Goal: Transaction & Acquisition: Purchase product/service

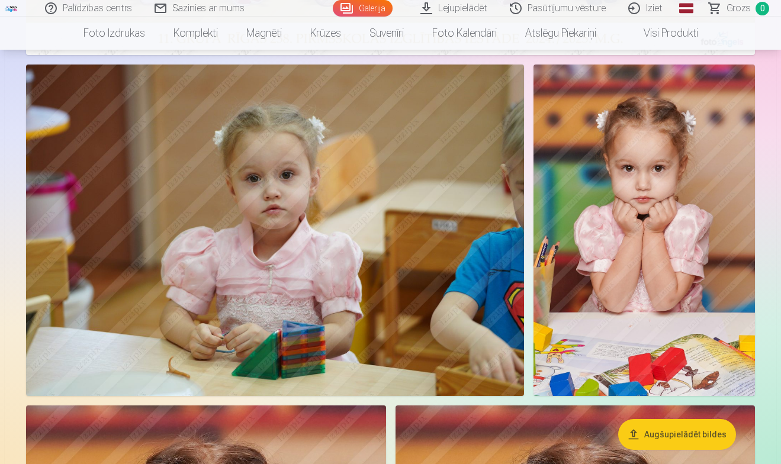
scroll to position [449, 0]
click at [421, 283] on img at bounding box center [275, 230] width 498 height 332
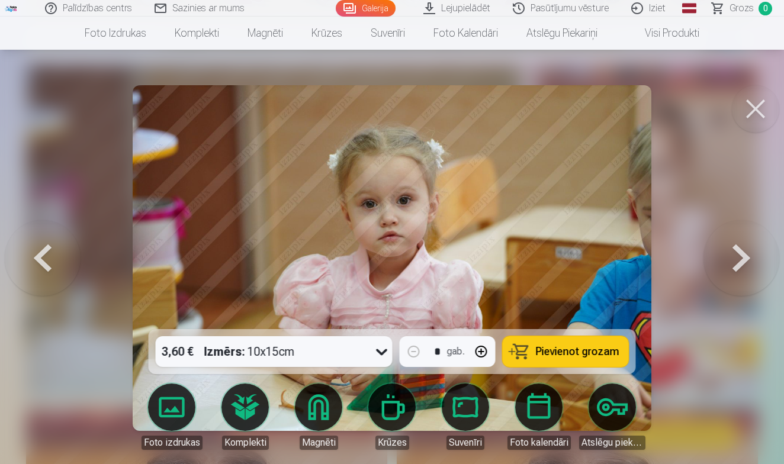
click at [573, 355] on span "Pievienot grozam" at bounding box center [577, 351] width 83 height 11
click at [762, 108] on button at bounding box center [755, 108] width 47 height 47
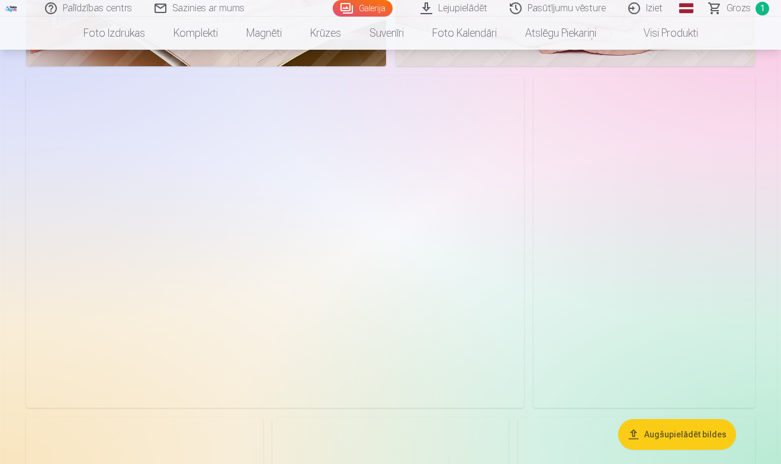
scroll to position [1329, 0]
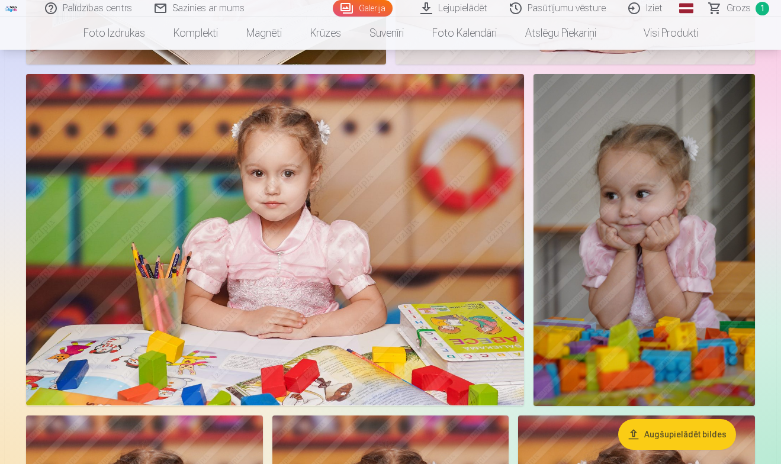
click at [407, 250] on img at bounding box center [275, 240] width 498 height 332
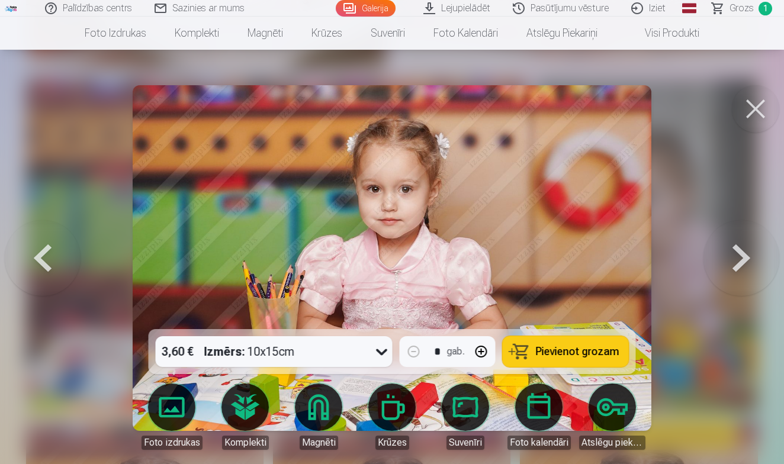
click at [532, 350] on button "Pievienot grozam" at bounding box center [566, 351] width 126 height 31
click at [747, 103] on button at bounding box center [755, 108] width 47 height 47
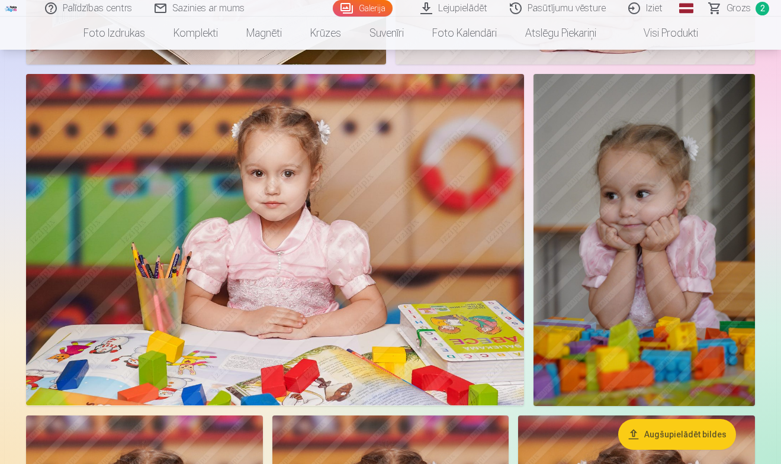
click at [667, 229] on img at bounding box center [643, 240] width 221 height 332
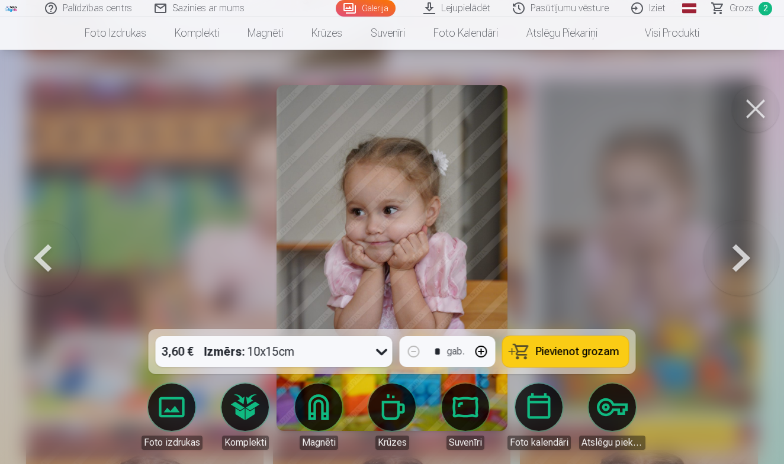
click at [567, 352] on span "Pievienot grozam" at bounding box center [577, 351] width 83 height 11
click at [751, 110] on button at bounding box center [755, 108] width 47 height 47
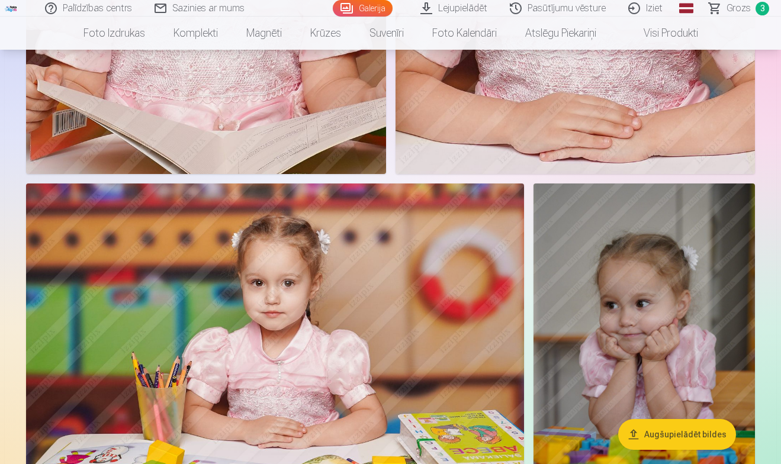
scroll to position [1220, 0]
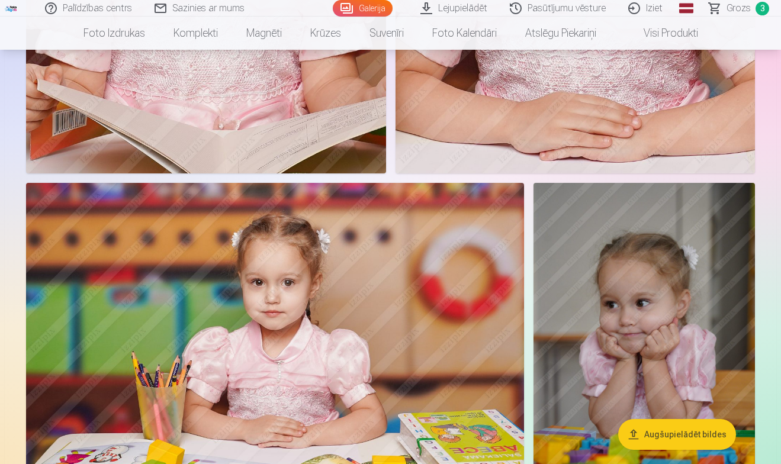
click at [741, 11] on span "Grozs" at bounding box center [738, 8] width 24 height 14
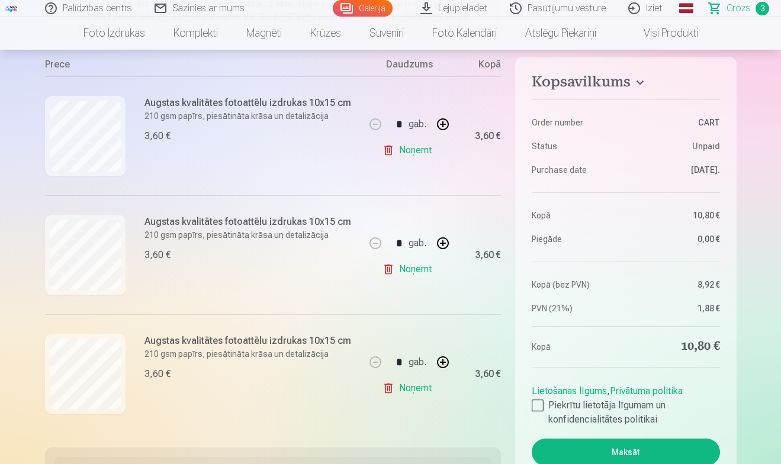
scroll to position [232, 0]
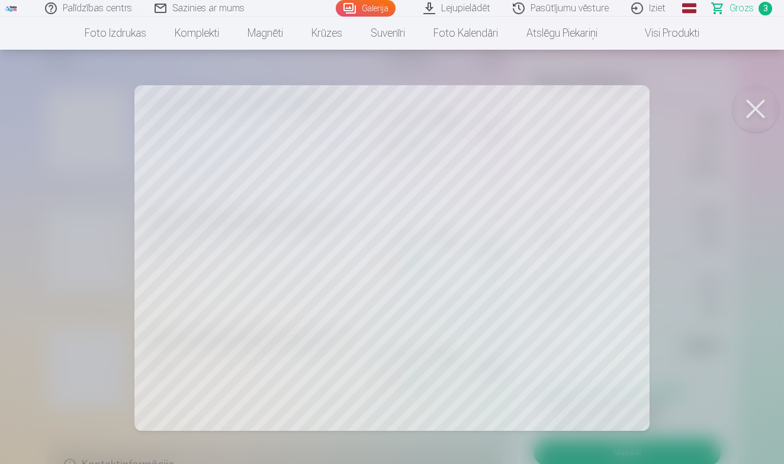
click at [755, 113] on button at bounding box center [755, 108] width 47 height 47
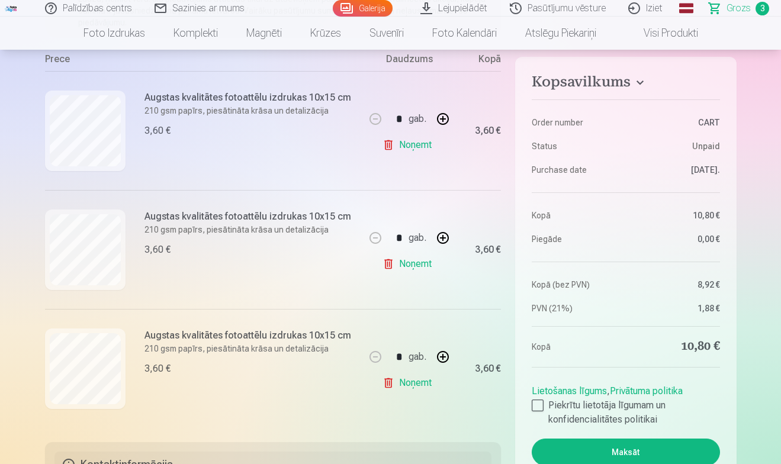
click at [373, 7] on link "Galerija" at bounding box center [363, 8] width 60 height 17
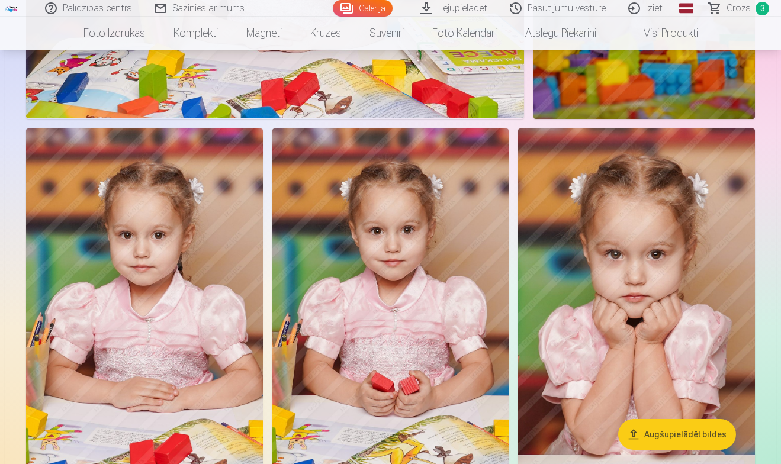
scroll to position [1612, 0]
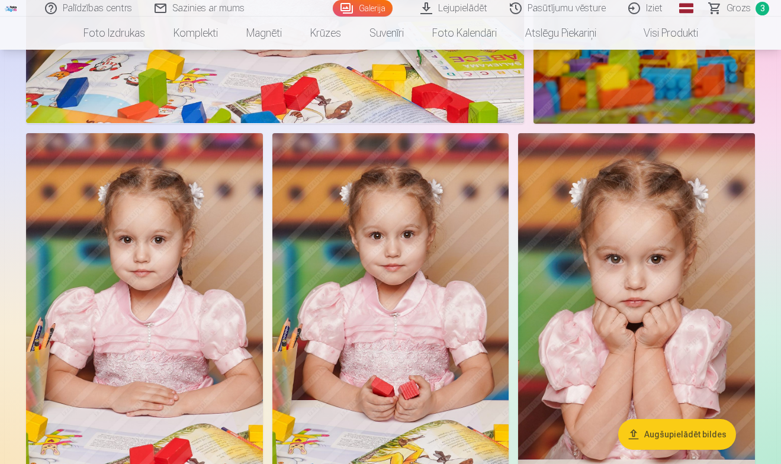
click at [632, 282] on img at bounding box center [636, 310] width 237 height 355
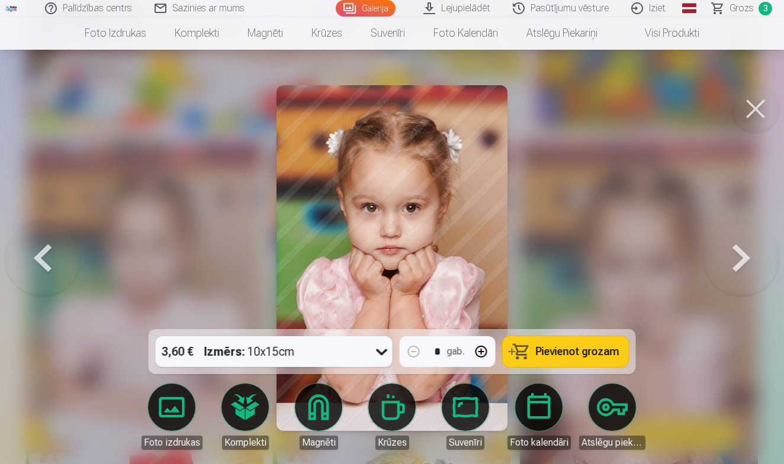
click at [580, 349] on span "Pievienot grozam" at bounding box center [577, 351] width 83 height 11
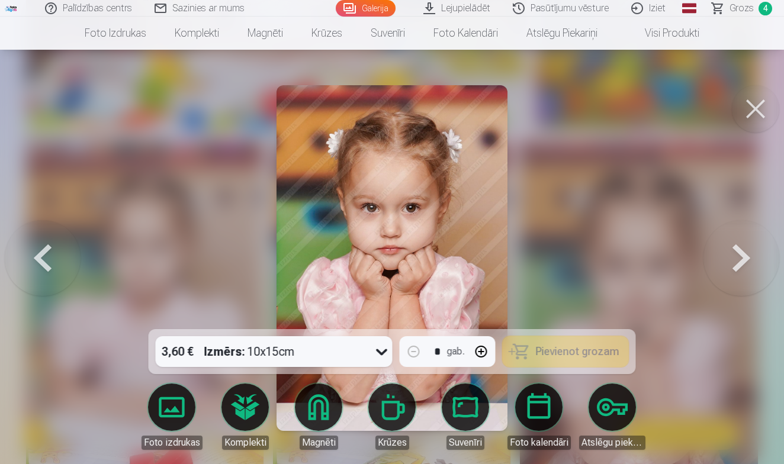
click at [770, 92] on button at bounding box center [755, 108] width 47 height 47
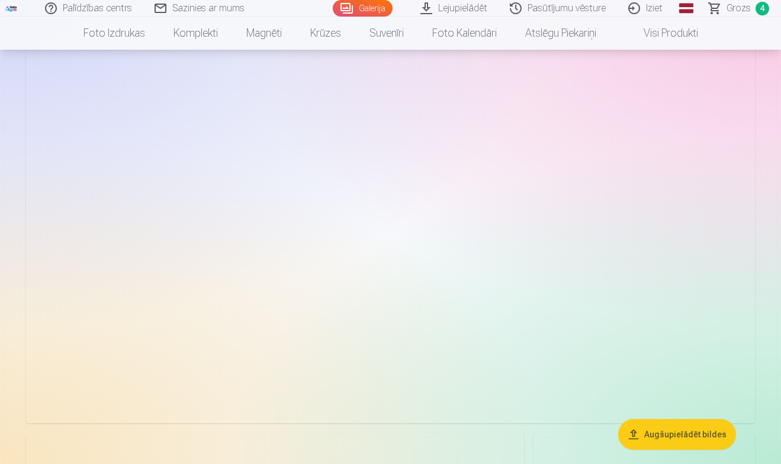
scroll to position [4837, 0]
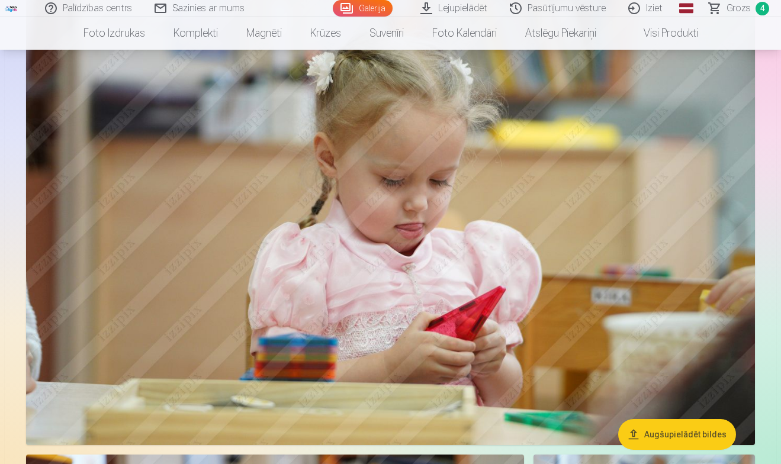
click at [488, 187] on img at bounding box center [390, 202] width 729 height 485
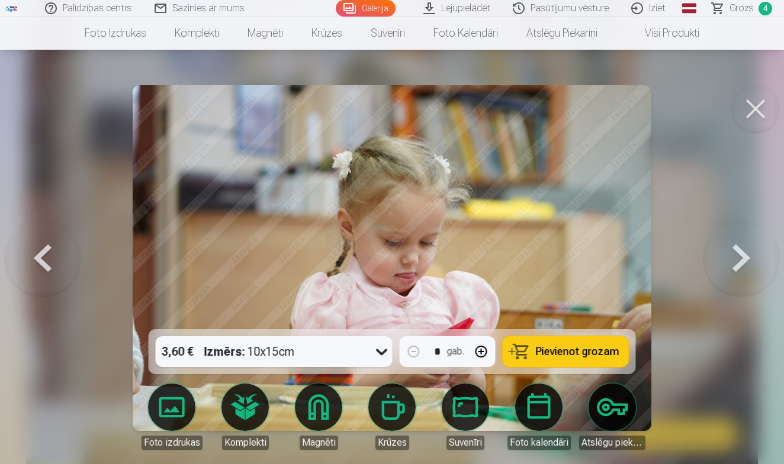
click at [743, 112] on button at bounding box center [755, 108] width 47 height 47
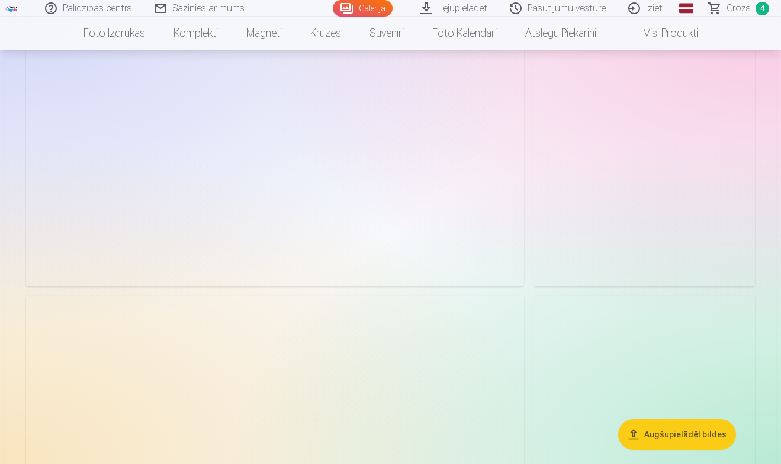
scroll to position [7321, 0]
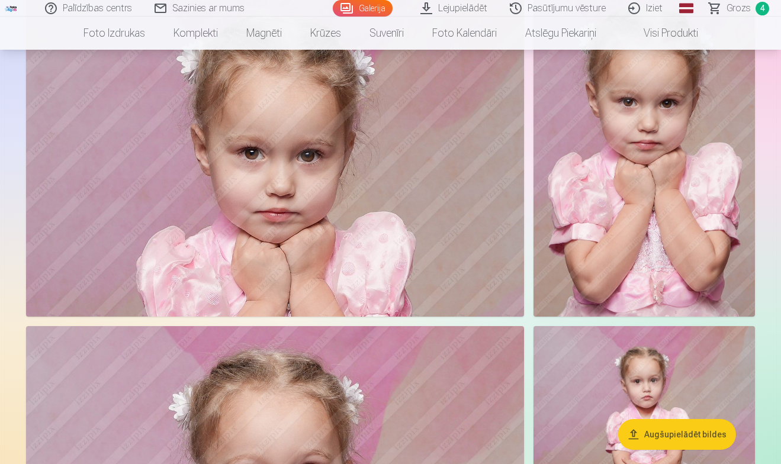
click at [638, 187] on img at bounding box center [643, 151] width 221 height 332
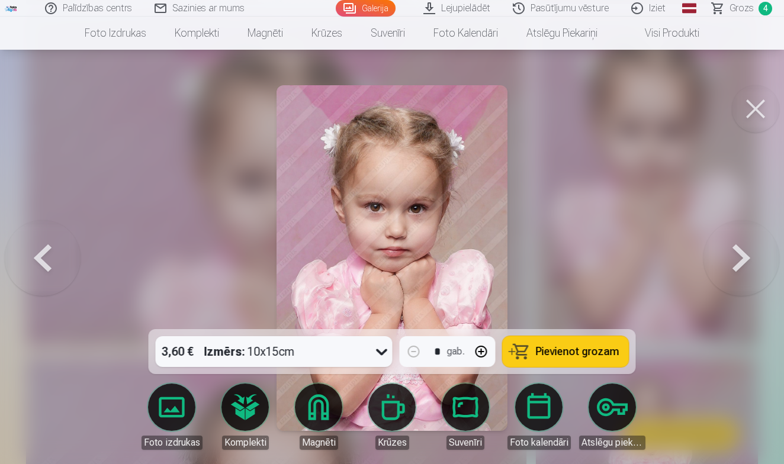
click at [550, 359] on button "Pievienot grozam" at bounding box center [566, 351] width 126 height 31
click at [747, 114] on button at bounding box center [755, 108] width 47 height 47
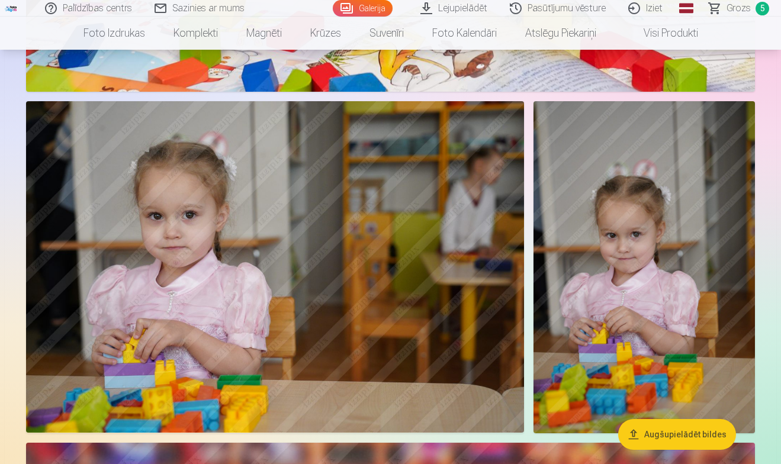
scroll to position [11517, 0]
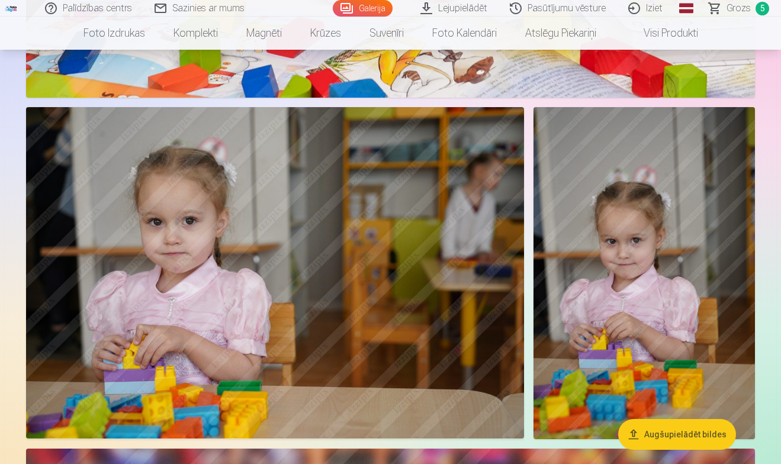
click at [609, 214] on img at bounding box center [643, 273] width 221 height 332
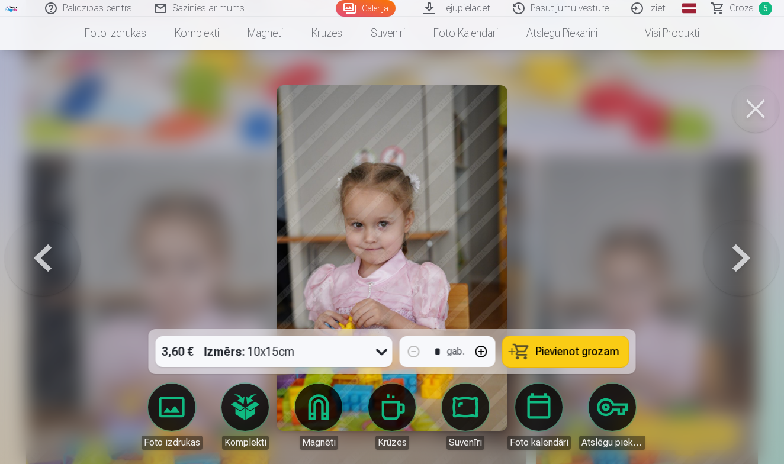
click at [548, 355] on span "Pievienot grozam" at bounding box center [577, 351] width 83 height 11
click at [753, 118] on button at bounding box center [755, 108] width 47 height 47
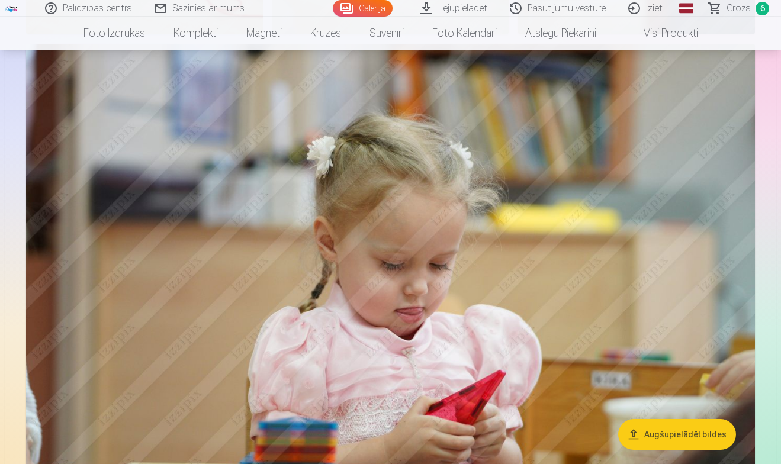
scroll to position [4723, 0]
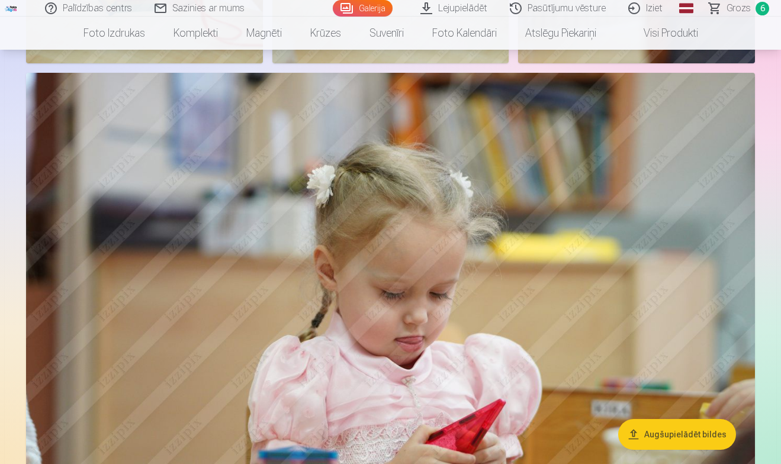
click at [487, 247] on img at bounding box center [390, 315] width 729 height 485
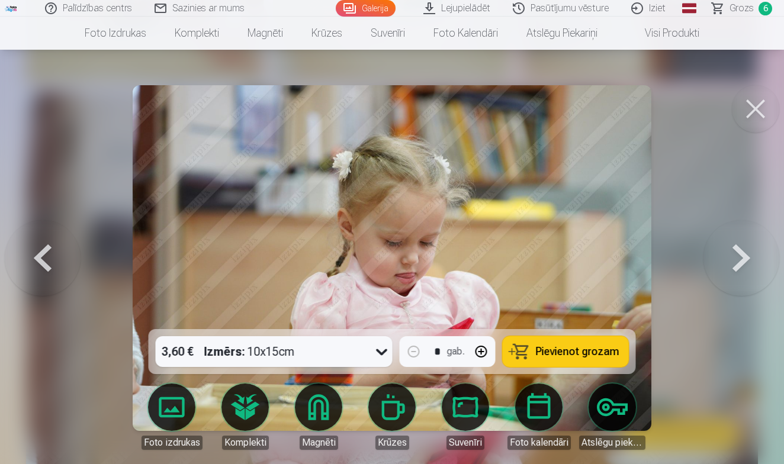
click at [549, 352] on span "Pievienot grozam" at bounding box center [577, 351] width 83 height 11
click at [741, 112] on button at bounding box center [755, 108] width 47 height 47
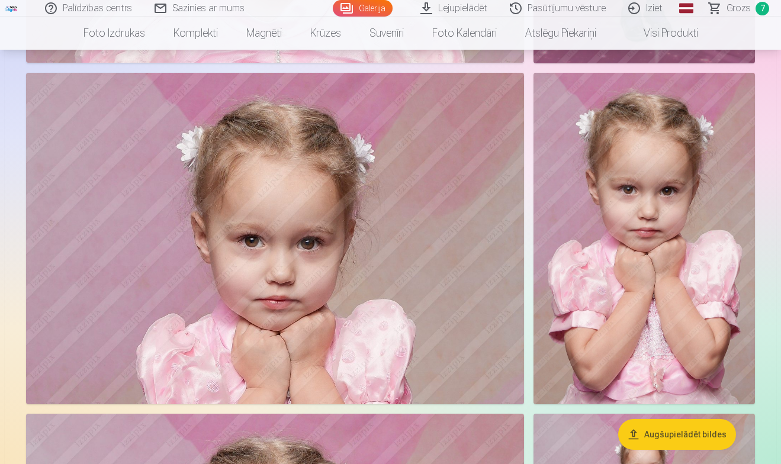
scroll to position [7234, 0]
click at [373, 295] on img at bounding box center [275, 238] width 498 height 332
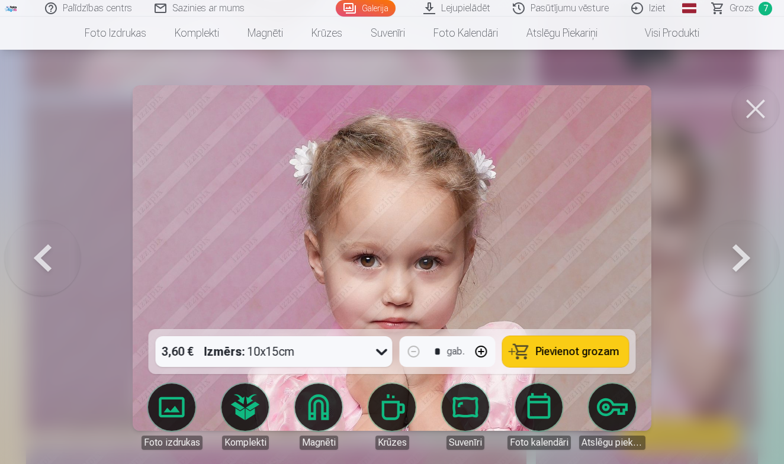
click at [541, 355] on span "Pievienot grozam" at bounding box center [577, 351] width 83 height 11
click at [758, 110] on button at bounding box center [755, 108] width 47 height 47
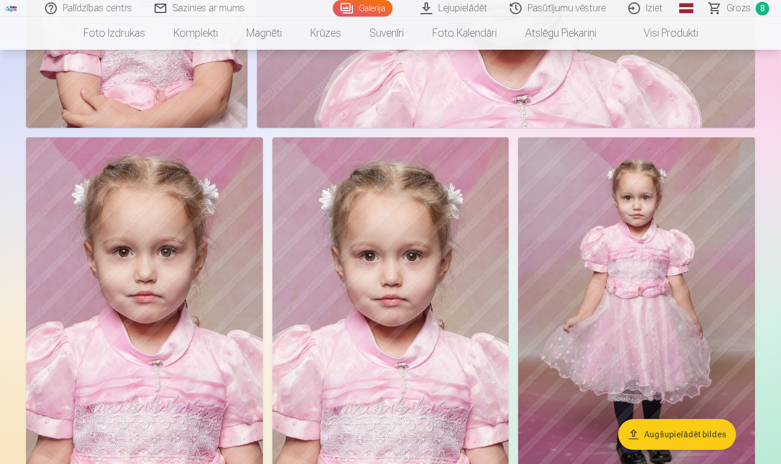
scroll to position [8202, 0]
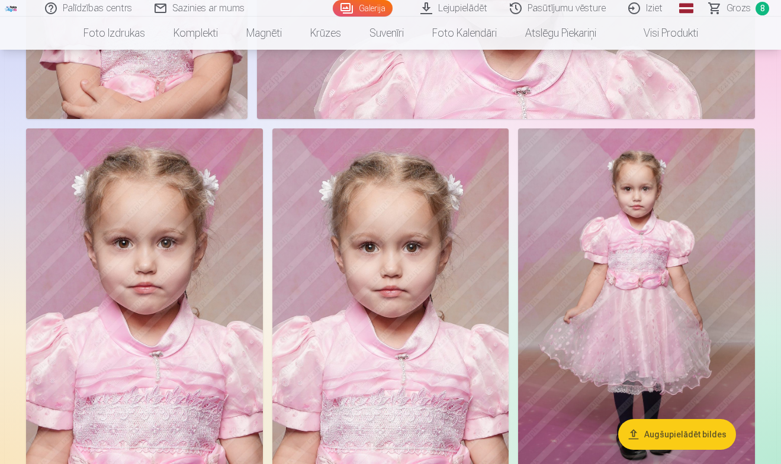
click at [650, 230] on img at bounding box center [636, 305] width 237 height 355
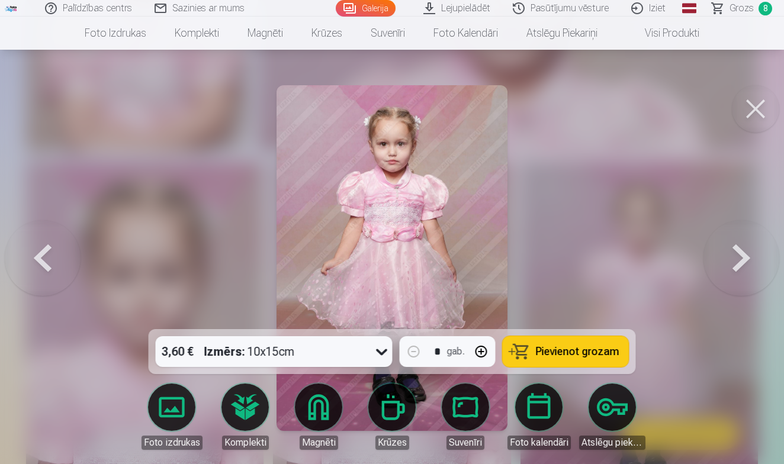
click at [596, 356] on span "Pievienot grozam" at bounding box center [577, 351] width 83 height 11
click at [770, 111] on button at bounding box center [755, 108] width 47 height 47
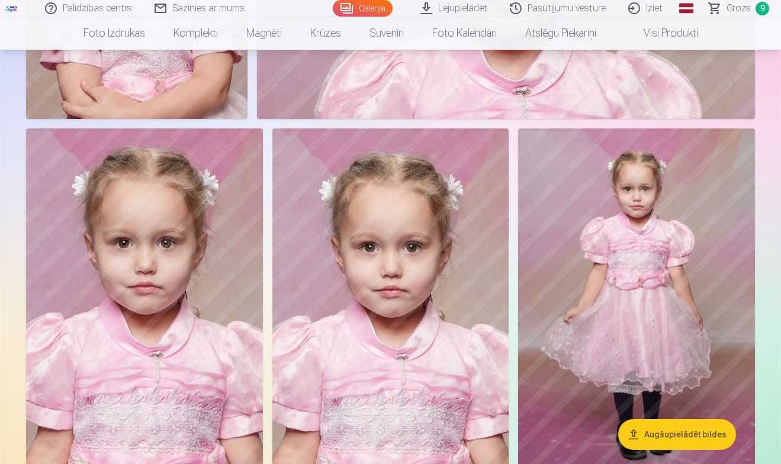
click at [718, 9] on link "Grozs 9" at bounding box center [739, 8] width 83 height 17
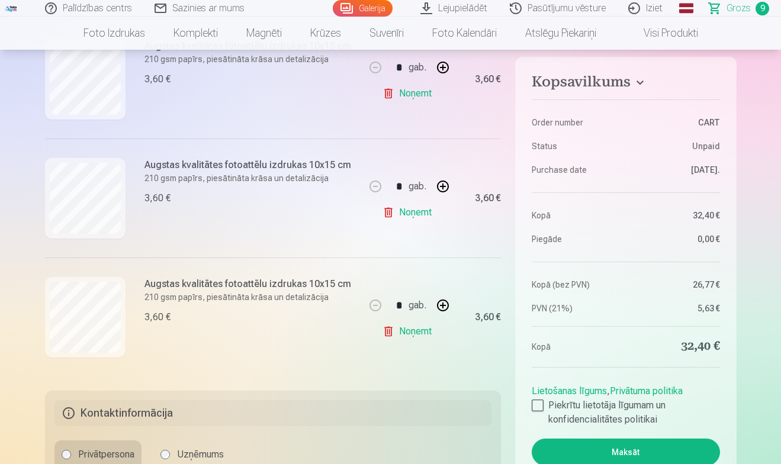
scroll to position [988, 0]
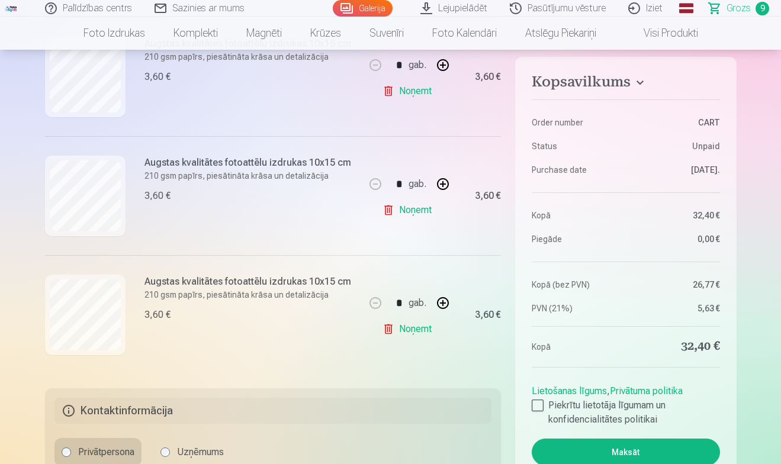
click at [410, 211] on link "Noņemt" at bounding box center [409, 210] width 54 height 24
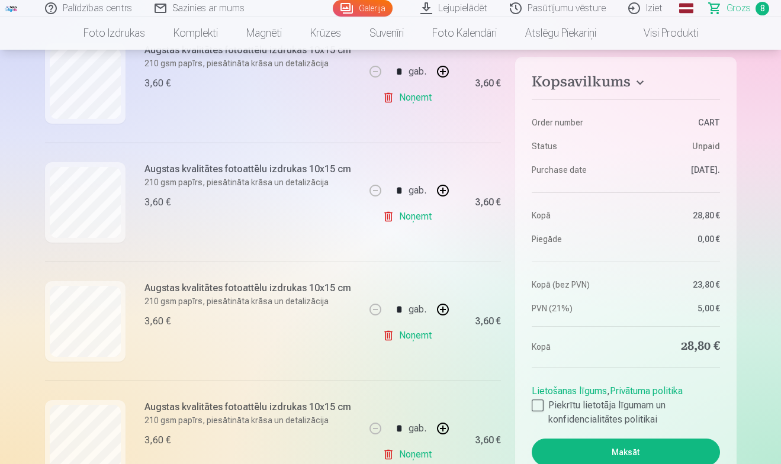
scroll to position [635, 0]
click at [372, 3] on link "Galerija" at bounding box center [363, 8] width 60 height 17
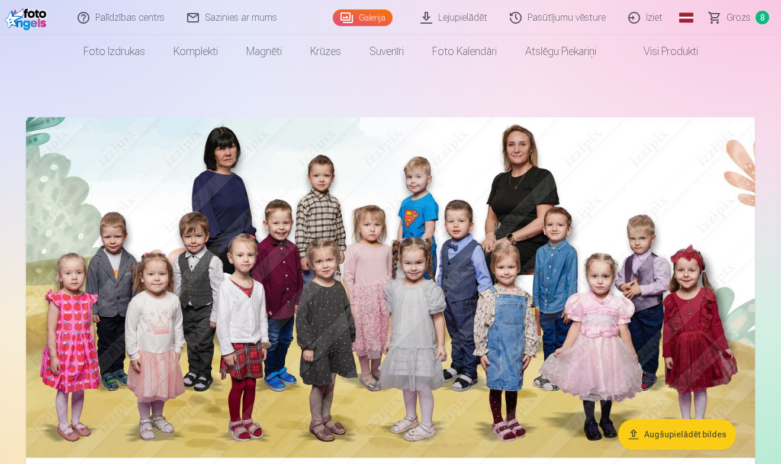
scroll to position [12, 0]
click at [291, 209] on img at bounding box center [390, 304] width 729 height 373
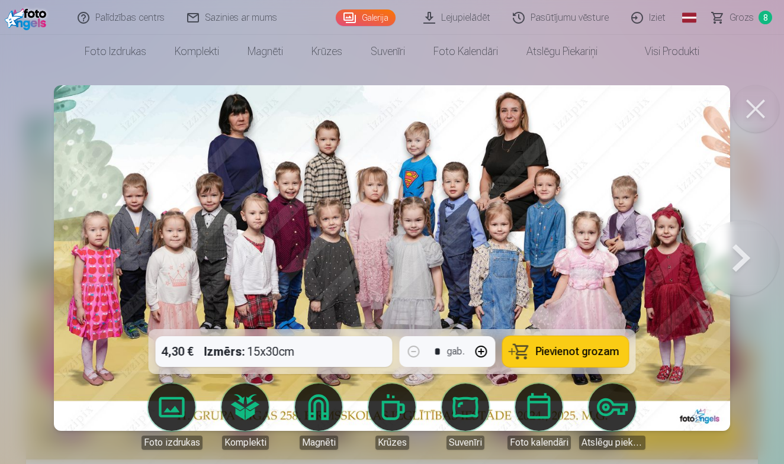
click at [554, 353] on span "Pievienot grozam" at bounding box center [577, 351] width 83 height 11
click at [766, 114] on button at bounding box center [755, 108] width 47 height 47
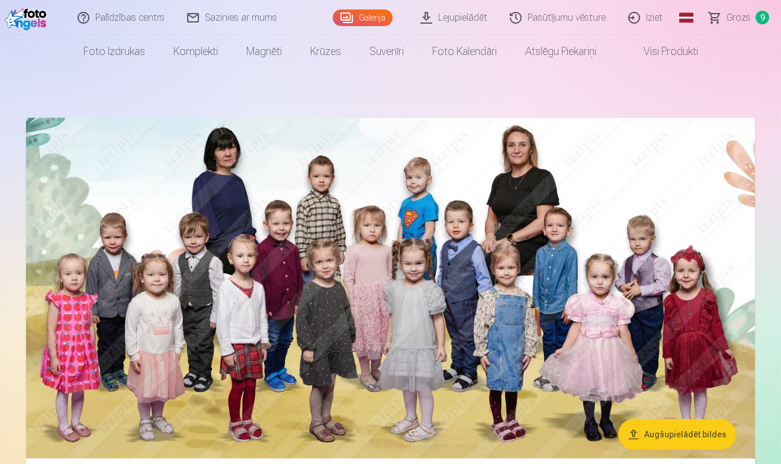
click at [730, 12] on span "Grozs" at bounding box center [738, 18] width 24 height 14
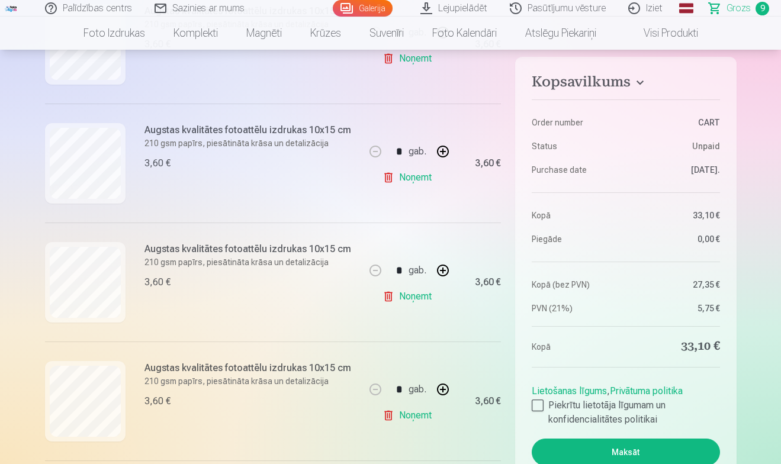
scroll to position [530, 0]
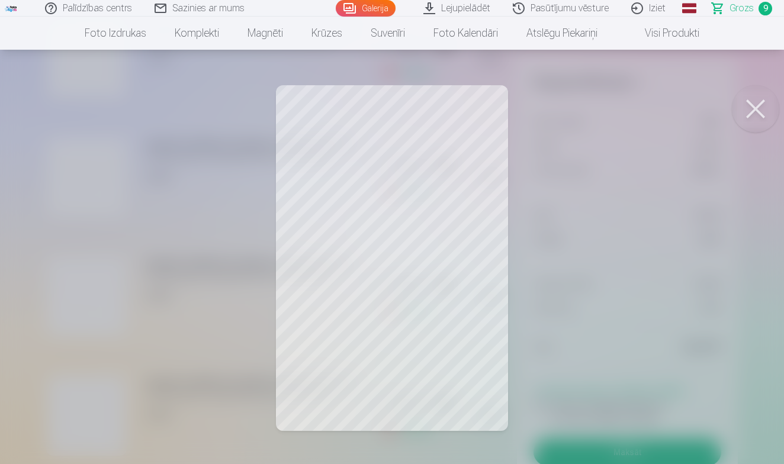
click at [761, 99] on button at bounding box center [755, 108] width 47 height 47
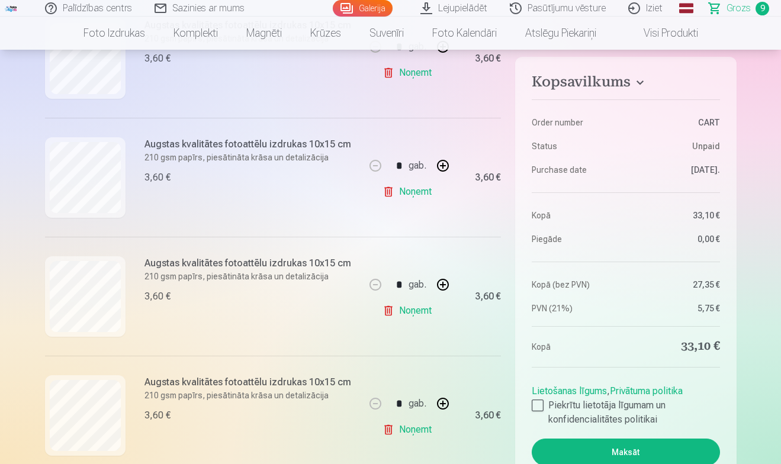
click at [419, 308] on link "Noņemt" at bounding box center [409, 311] width 54 height 24
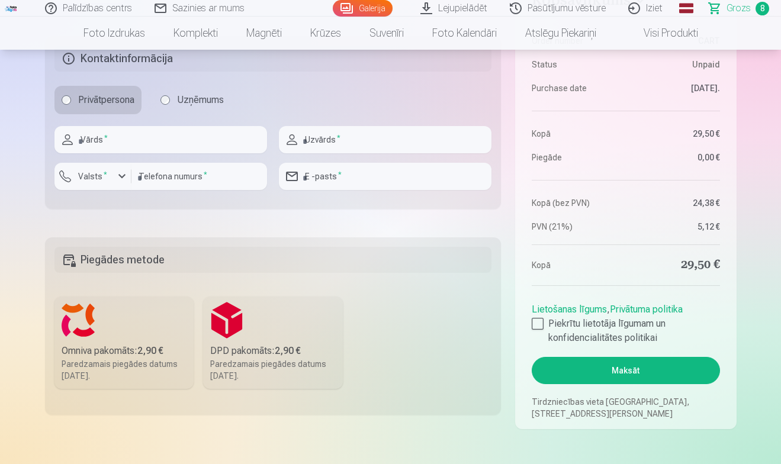
scroll to position [1222, 0]
type input "*******"
click at [104, 173] on sup "*" at bounding box center [106, 174] width 4 height 8
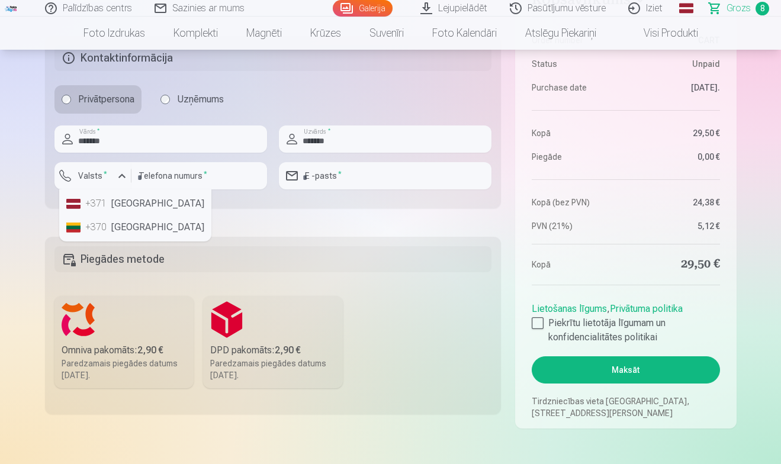
click at [108, 204] on div "+371" at bounding box center [97, 204] width 24 height 14
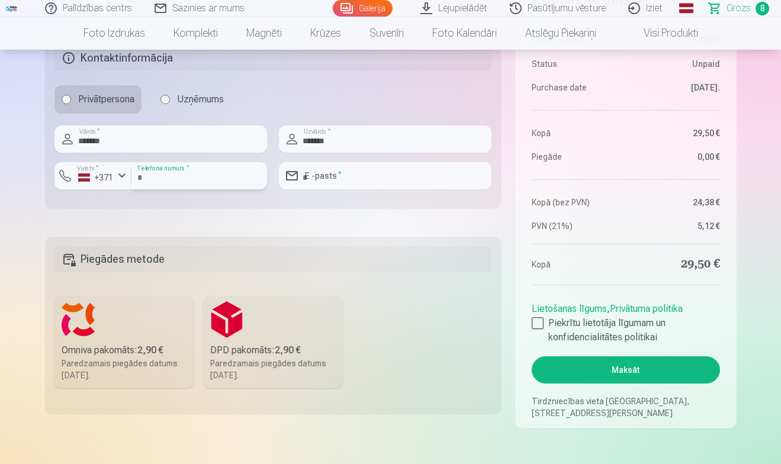
click at [192, 182] on input "number" at bounding box center [199, 175] width 136 height 27
type input "********"
type input "**********"
click at [275, 326] on label "DPD pakomāts : 2,90 € Paredzamais piegādes datums [DATE]." at bounding box center [273, 342] width 140 height 92
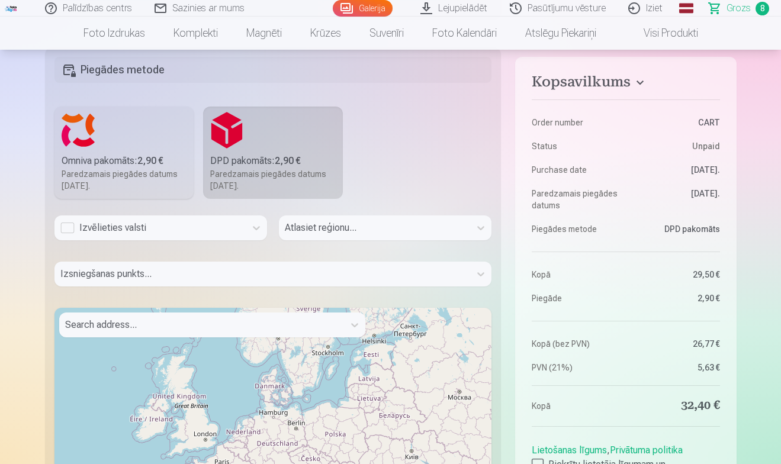
scroll to position [1424, 0]
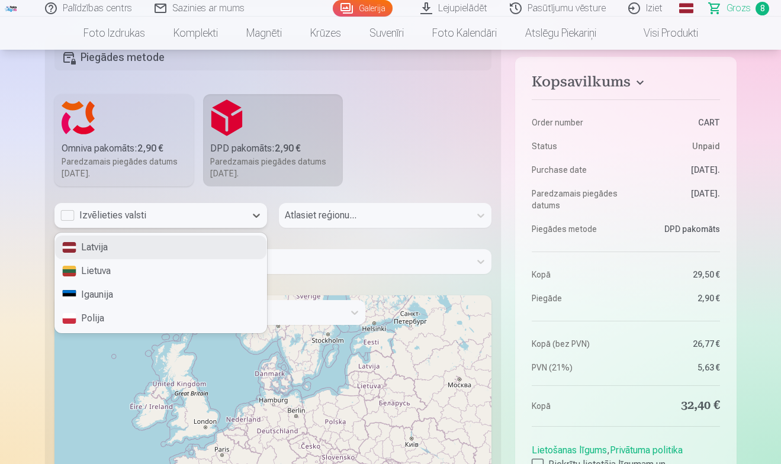
click at [224, 214] on div "Izvēlieties valsti" at bounding box center [149, 215] width 179 height 14
click at [127, 250] on div "Latvija" at bounding box center [160, 248] width 211 height 24
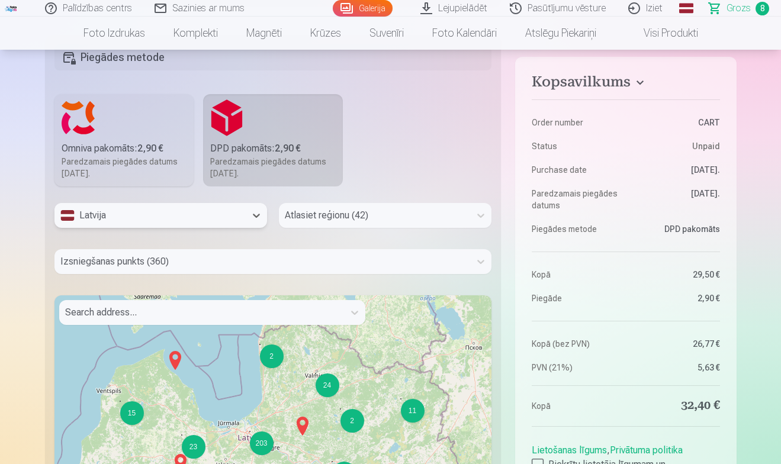
click at [351, 219] on div "Atlasiet reģionu (42)" at bounding box center [374, 215] width 179 height 14
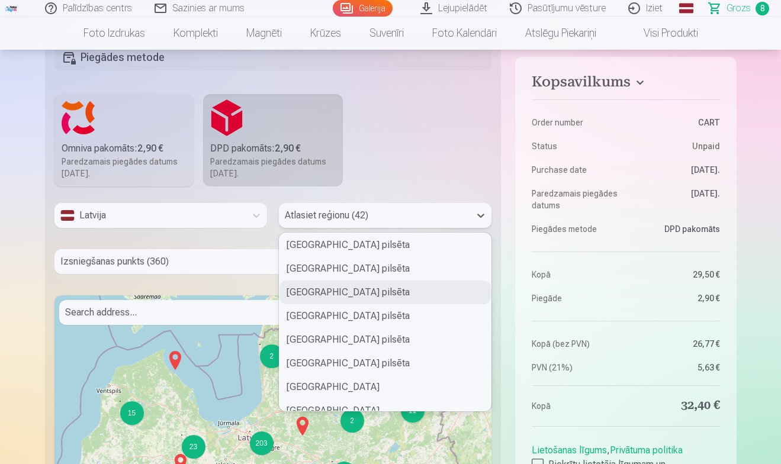
scroll to position [152, 0]
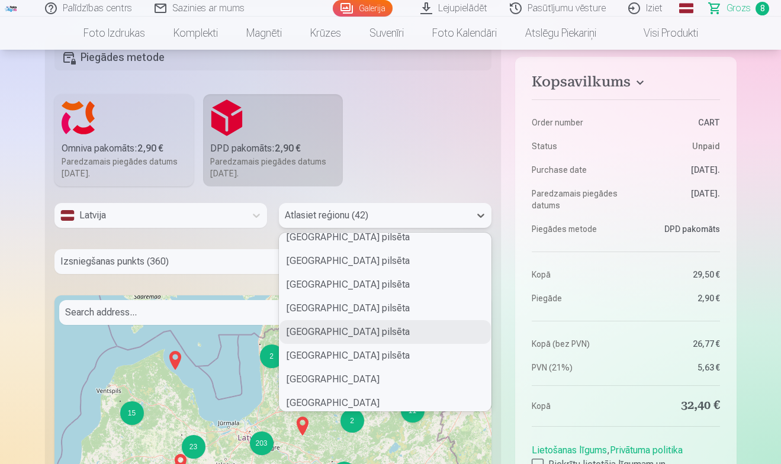
click at [315, 328] on div "[GEOGRAPHIC_DATA] pilsēta" at bounding box center [384, 332] width 211 height 24
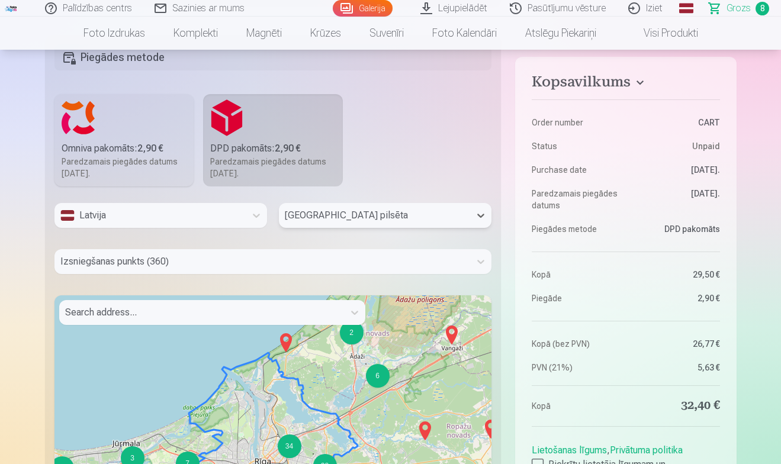
click at [207, 267] on div at bounding box center [262, 261] width 404 height 17
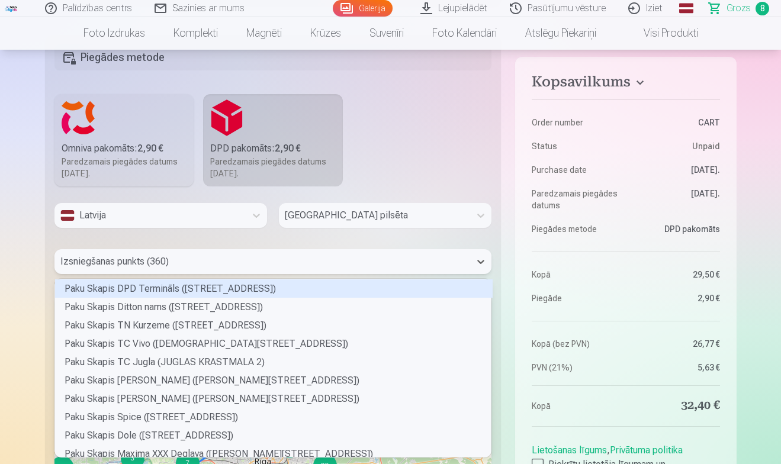
scroll to position [175, 433]
click at [207, 267] on div at bounding box center [262, 261] width 404 height 17
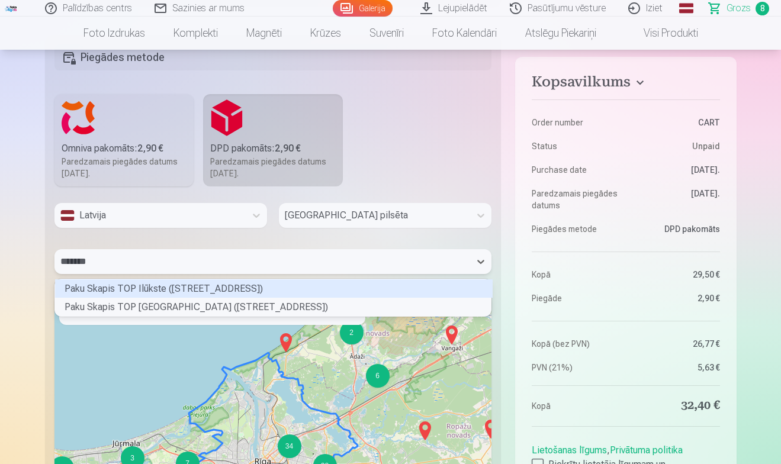
type input "********"
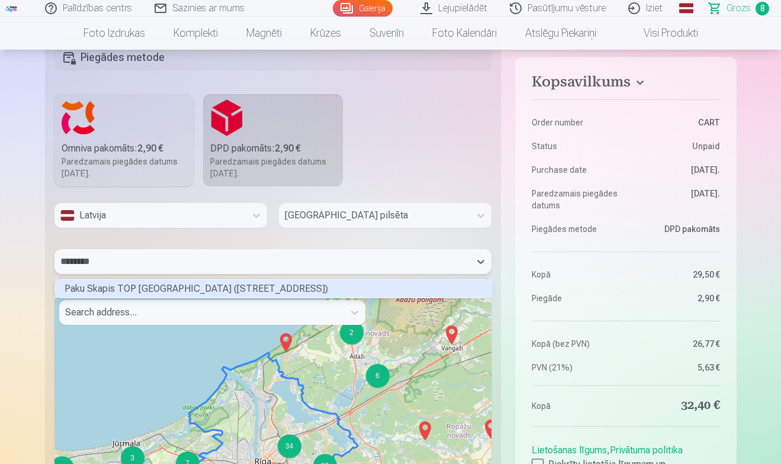
scroll to position [15, 433]
click at [216, 288] on div "Paku Skapis TOP [GEOGRAPHIC_DATA] ([STREET_ADDRESS])" at bounding box center [274, 288] width 438 height 18
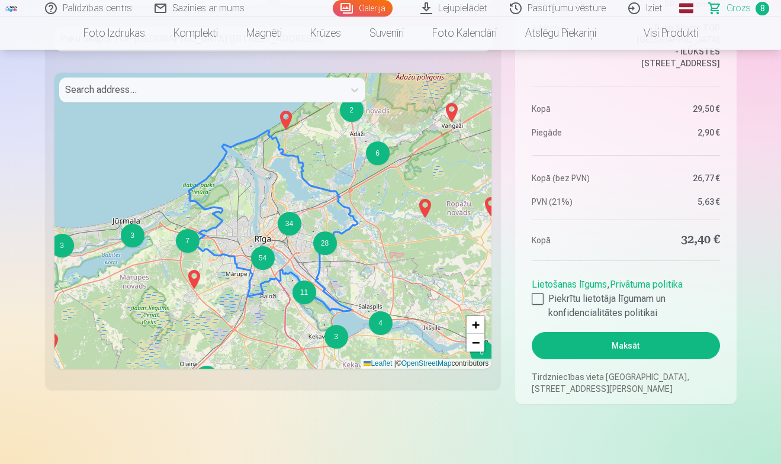
scroll to position [1660, 0]
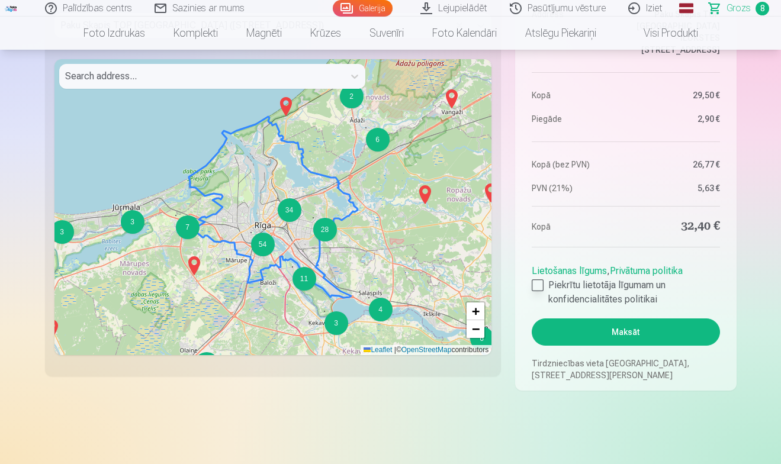
click at [536, 284] on div at bounding box center [538, 285] width 12 height 12
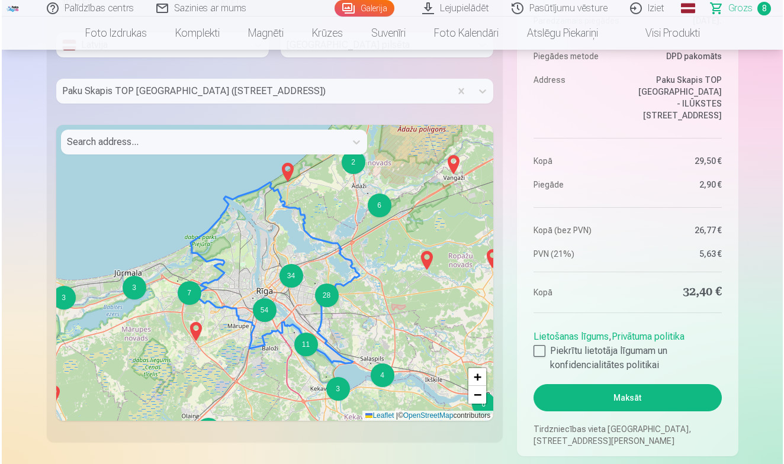
scroll to position [1596, 0]
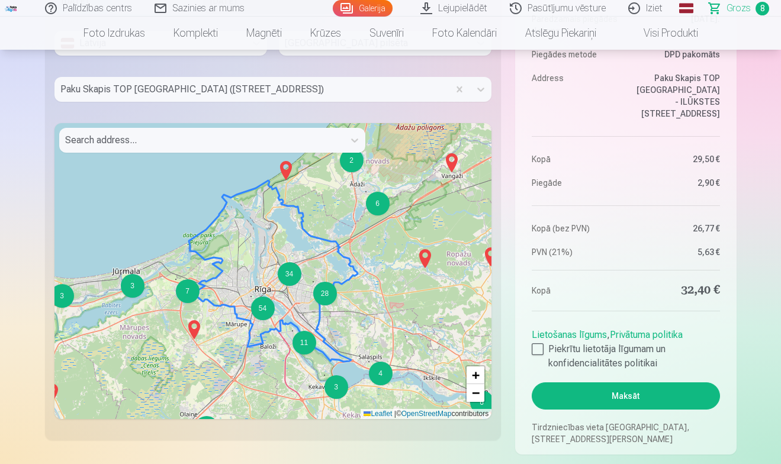
click at [602, 395] on button "Maksāt" at bounding box center [626, 395] width 188 height 27
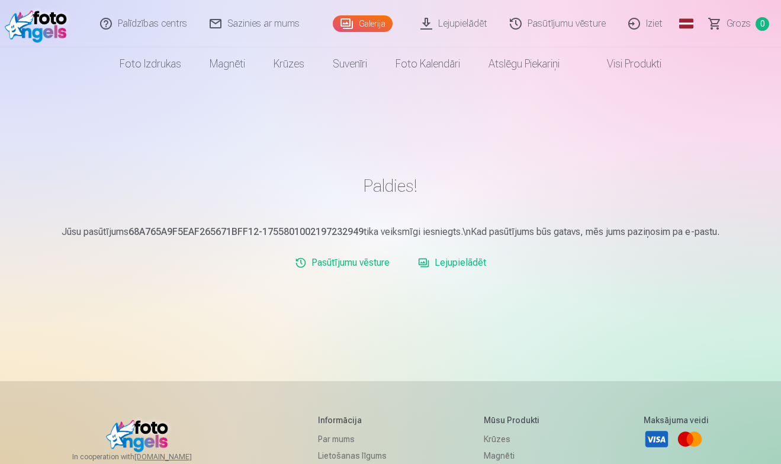
click at [465, 263] on link "Lejupielādēt" at bounding box center [452, 263] width 78 height 24
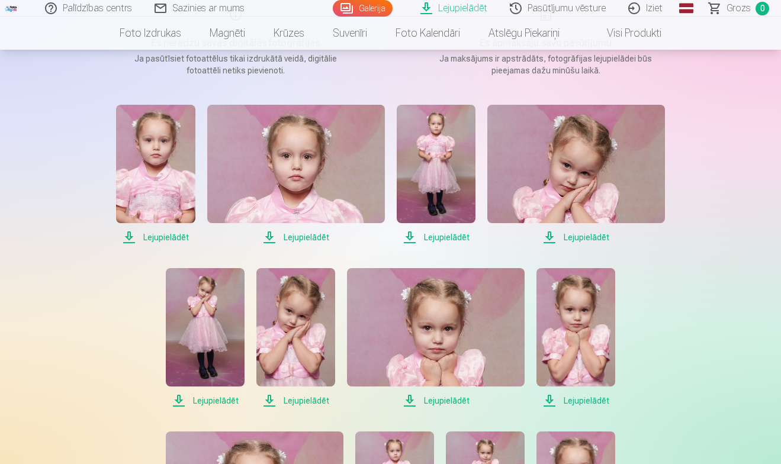
scroll to position [211, 0]
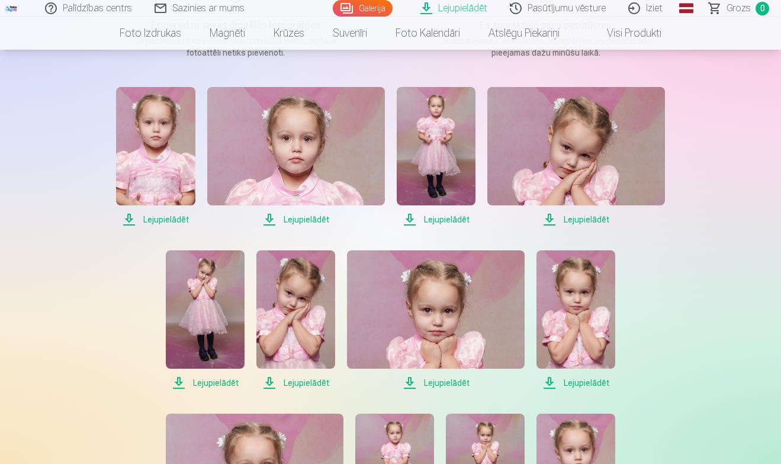
click at [160, 218] on span "Lejupielādēt" at bounding box center [155, 220] width 79 height 14
click at [304, 221] on span "Lejupielādēt" at bounding box center [296, 220] width 178 height 14
click at [449, 221] on span "Lejupielādēt" at bounding box center [436, 220] width 79 height 14
click at [589, 220] on span "Lejupielādēt" at bounding box center [576, 220] width 178 height 14
click at [213, 379] on span "Lejupielādēt" at bounding box center [205, 383] width 79 height 14
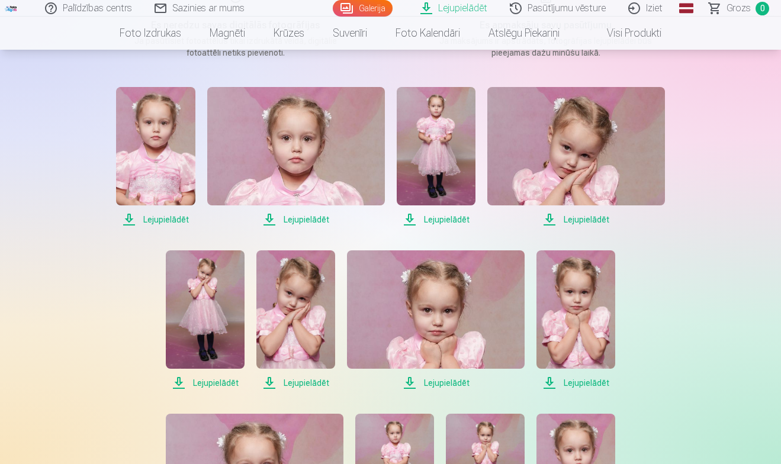
click at [302, 385] on span "Lejupielādēt" at bounding box center [295, 383] width 79 height 14
click at [440, 382] on span "Lejupielādēt" at bounding box center [436, 383] width 178 height 14
click at [575, 383] on span "Lejupielādēt" at bounding box center [575, 383] width 79 height 14
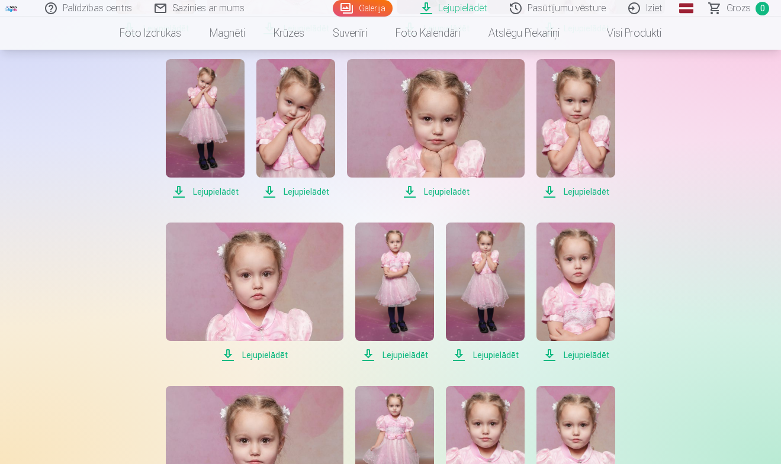
scroll to position [404, 0]
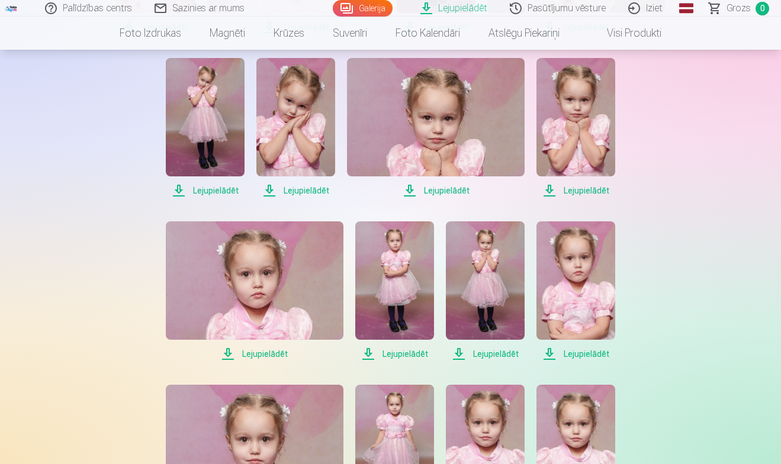
click at [263, 352] on span "Lejupielādēt" at bounding box center [255, 354] width 178 height 14
click at [394, 355] on span "Lejupielādēt" at bounding box center [394, 354] width 79 height 14
click at [499, 355] on span "Lejupielādēt" at bounding box center [485, 354] width 79 height 14
click at [575, 352] on span "Lejupielādēt" at bounding box center [575, 354] width 79 height 14
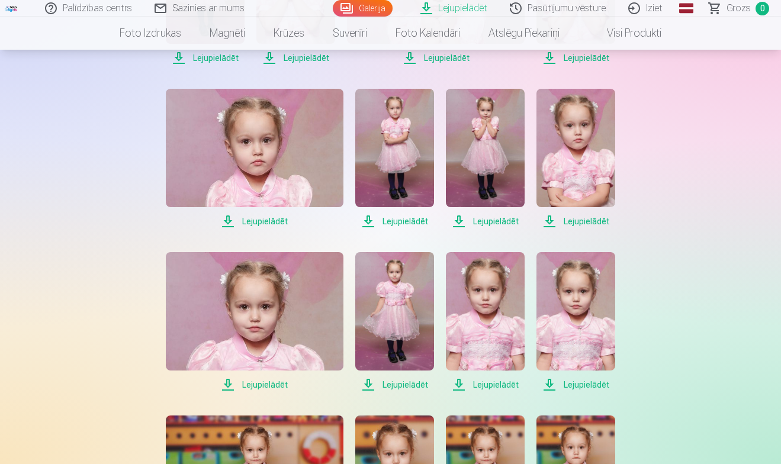
scroll to position [549, 0]
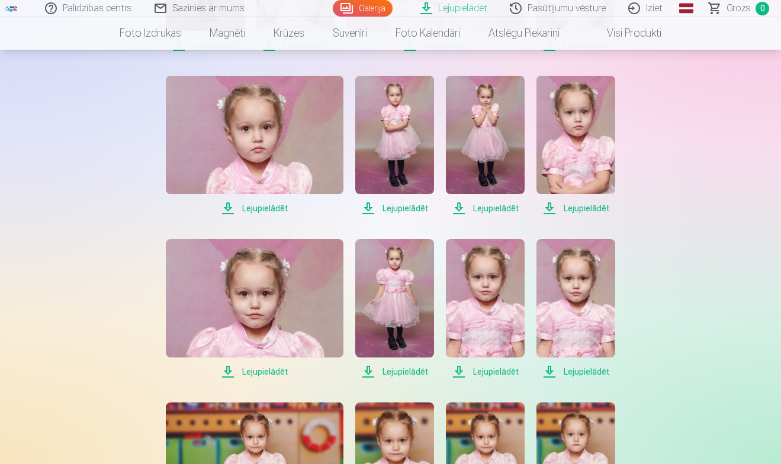
click at [275, 372] on span "Lejupielādēt" at bounding box center [255, 372] width 178 height 14
click at [402, 369] on span "Lejupielādēt" at bounding box center [394, 372] width 79 height 14
click at [490, 373] on span "Lejupielādēt" at bounding box center [485, 372] width 79 height 14
click at [589, 372] on span "Lejupielādēt" at bounding box center [575, 372] width 79 height 14
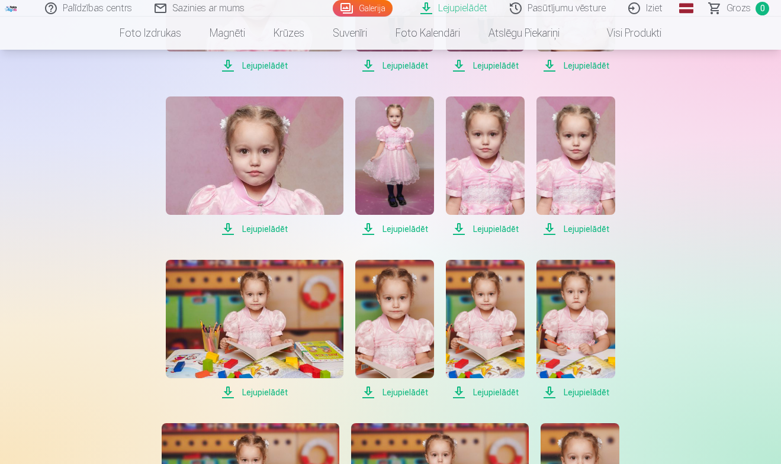
scroll to position [725, 0]
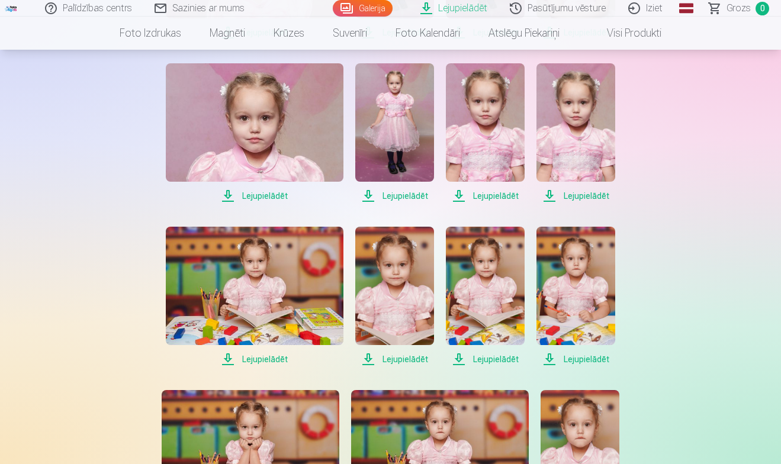
click at [266, 359] on span "Lejupielādēt" at bounding box center [255, 359] width 178 height 14
click at [409, 358] on span "Lejupielādēt" at bounding box center [394, 359] width 79 height 14
click at [488, 363] on span "Lejupielādēt" at bounding box center [485, 359] width 79 height 14
click at [580, 359] on span "Lejupielādēt" at bounding box center [575, 359] width 79 height 14
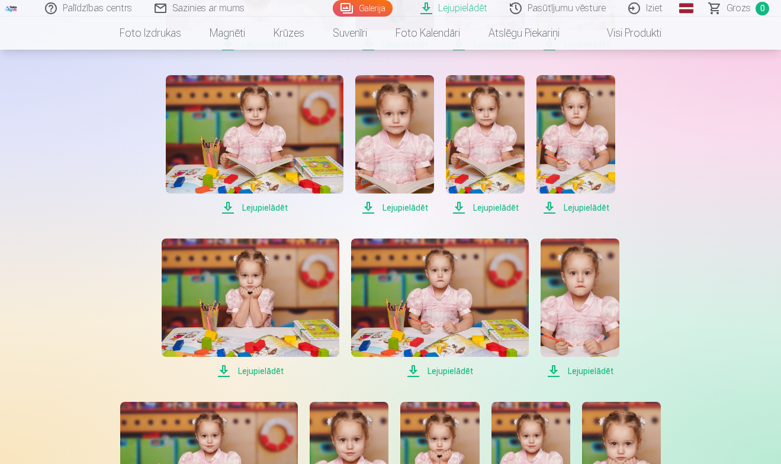
scroll to position [878, 0]
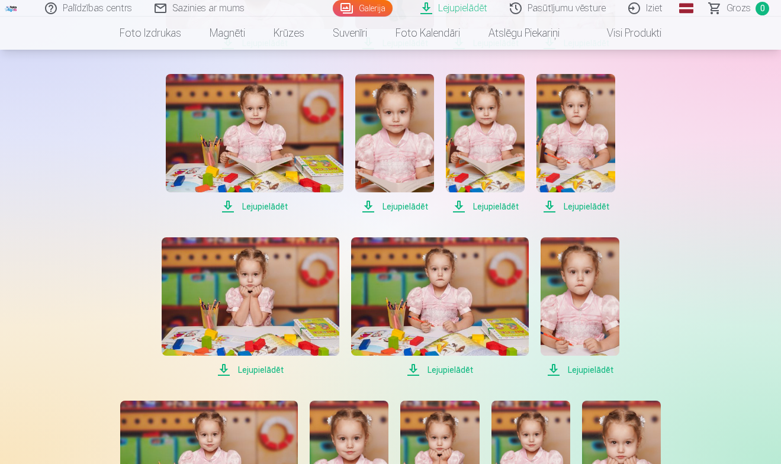
click at [268, 372] on span "Lejupielādēt" at bounding box center [251, 370] width 178 height 14
click at [446, 371] on span "Lejupielādēt" at bounding box center [440, 370] width 178 height 14
click at [583, 372] on span "Lejupielādēt" at bounding box center [580, 370] width 79 height 14
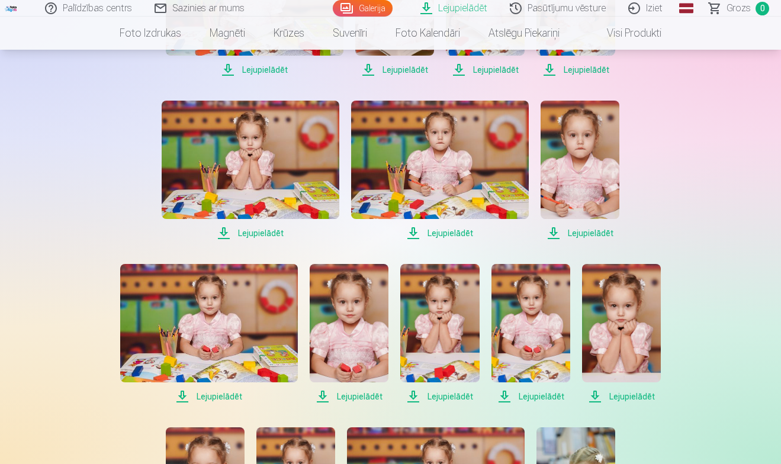
scroll to position [1016, 0]
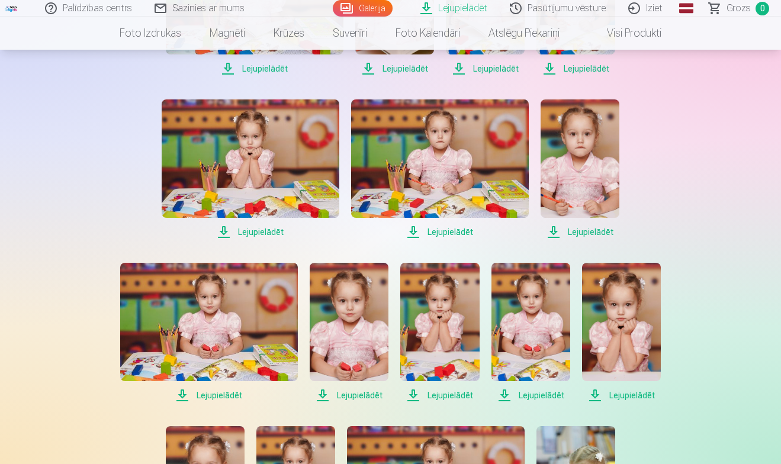
click at [216, 397] on span "Lejupielādēt" at bounding box center [209, 395] width 178 height 14
click at [355, 395] on span "Lejupielādēt" at bounding box center [349, 395] width 79 height 14
click at [442, 395] on span "Lejupielādēt" at bounding box center [439, 395] width 79 height 14
click at [537, 398] on span "Lejupielādēt" at bounding box center [530, 395] width 79 height 14
click at [630, 395] on span "Lejupielādēt" at bounding box center [621, 395] width 79 height 14
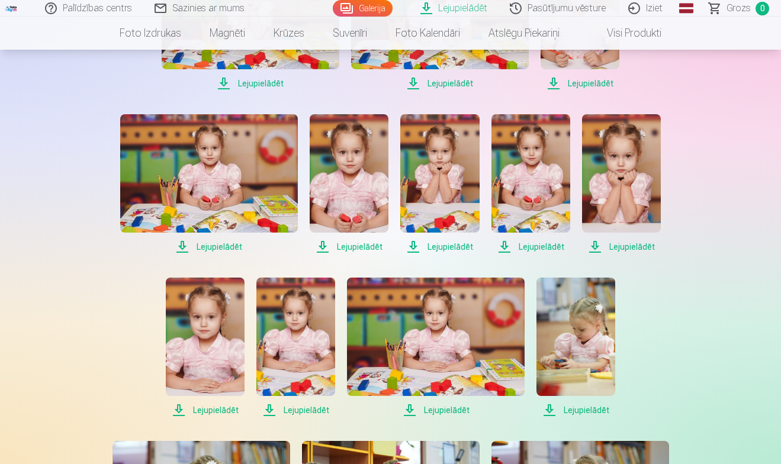
scroll to position [1168, 0]
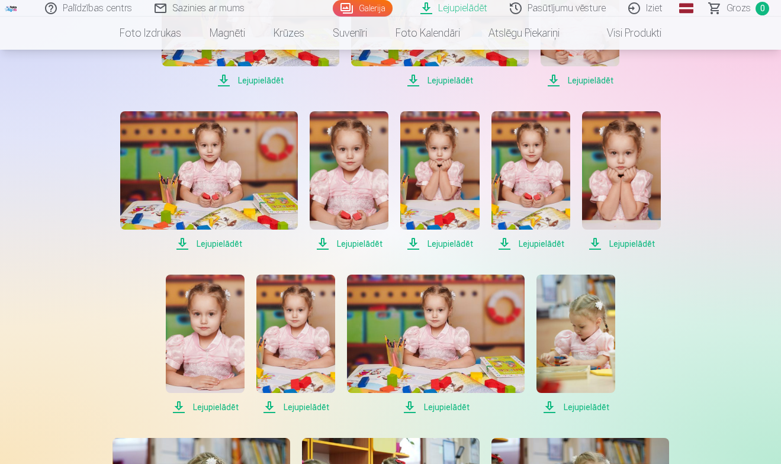
click at [214, 406] on span "Lejupielādēt" at bounding box center [205, 407] width 79 height 14
click at [297, 408] on span "Lejupielādēt" at bounding box center [295, 407] width 79 height 14
click at [452, 405] on span "Lejupielādēt" at bounding box center [436, 407] width 178 height 14
click at [599, 409] on span "Lejupielādēt" at bounding box center [575, 407] width 79 height 14
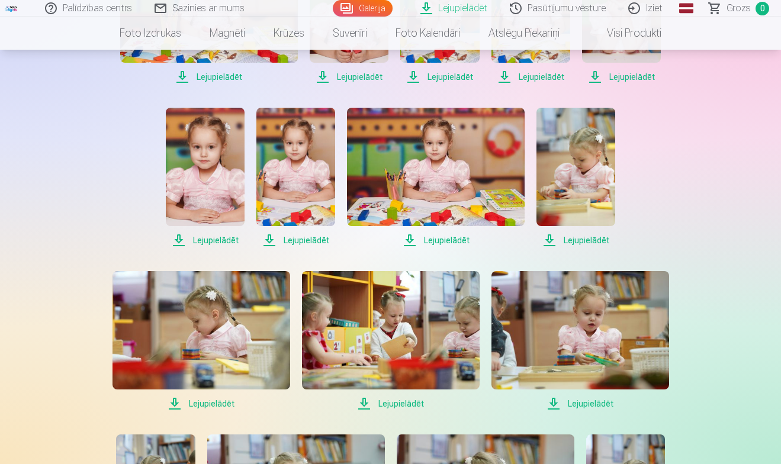
scroll to position [1341, 0]
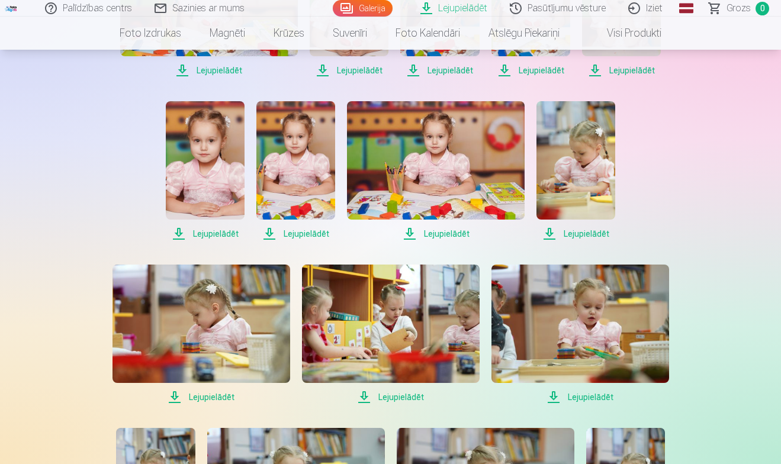
click at [207, 396] on span "Lejupielādēt" at bounding box center [201, 397] width 178 height 14
click at [395, 398] on span "Lejupielādēt" at bounding box center [391, 397] width 178 height 14
click at [586, 394] on span "Lejupielādēt" at bounding box center [580, 397] width 178 height 14
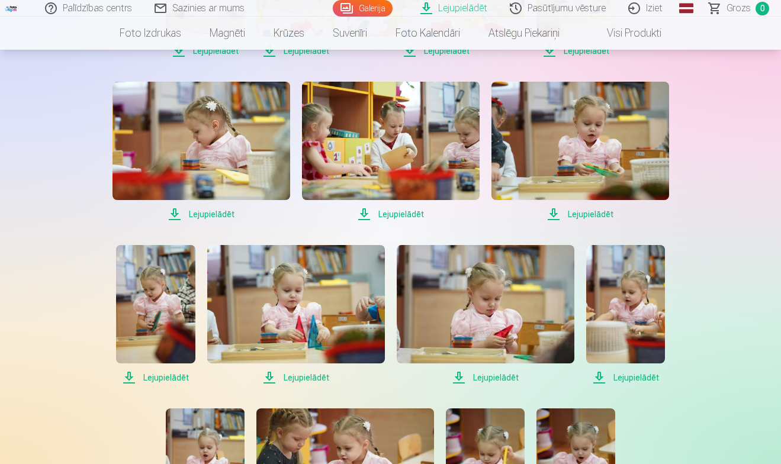
scroll to position [1525, 0]
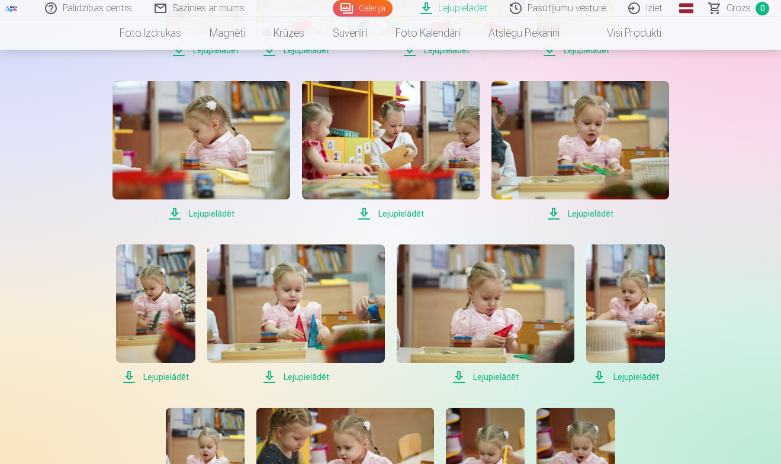
click at [160, 374] on span "Lejupielādēt" at bounding box center [155, 377] width 79 height 14
click at [304, 377] on span "Lejupielādēt" at bounding box center [296, 377] width 178 height 14
click at [483, 377] on span "Lejupielādēt" at bounding box center [486, 377] width 178 height 14
click at [634, 378] on span "Lejupielādēt" at bounding box center [625, 377] width 79 height 14
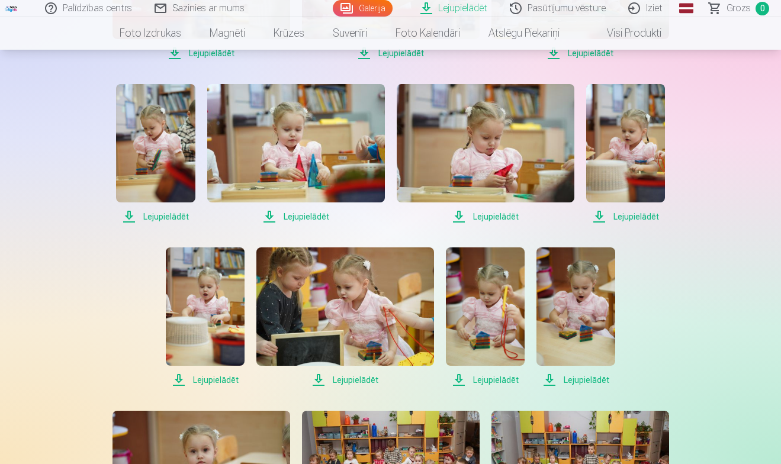
scroll to position [1688, 0]
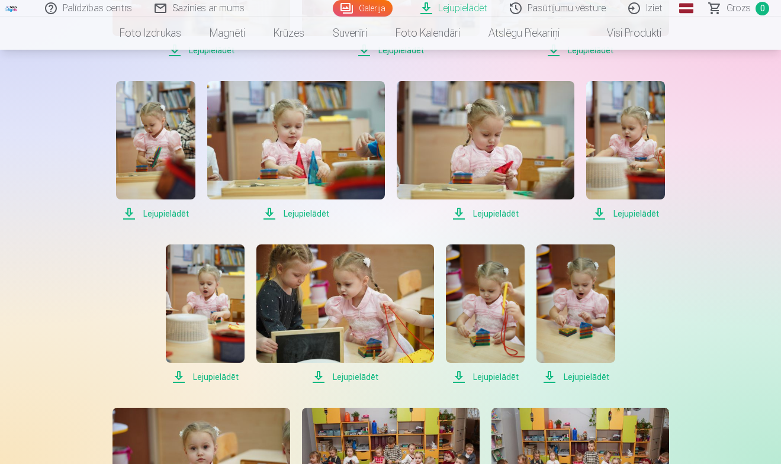
click at [208, 377] on span "Lejupielādēt" at bounding box center [205, 377] width 79 height 14
click at [357, 376] on span "Lejupielādēt" at bounding box center [345, 377] width 178 height 14
click at [486, 376] on span "Lejupielādēt" at bounding box center [485, 377] width 79 height 14
click at [575, 376] on span "Lejupielādēt" at bounding box center [575, 377] width 79 height 14
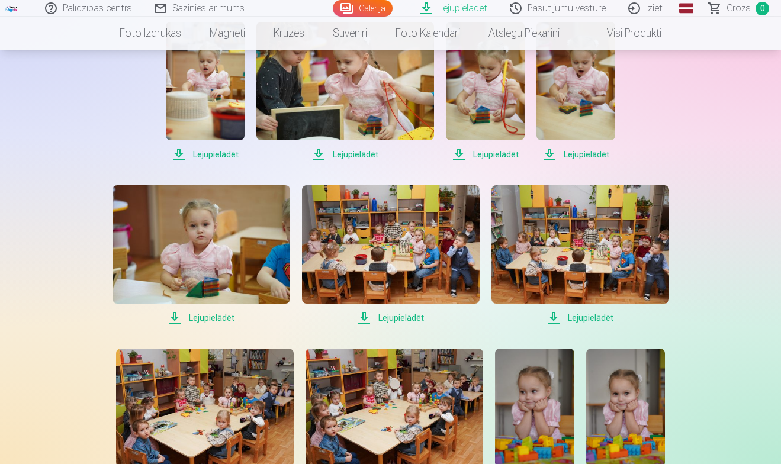
scroll to position [1914, 0]
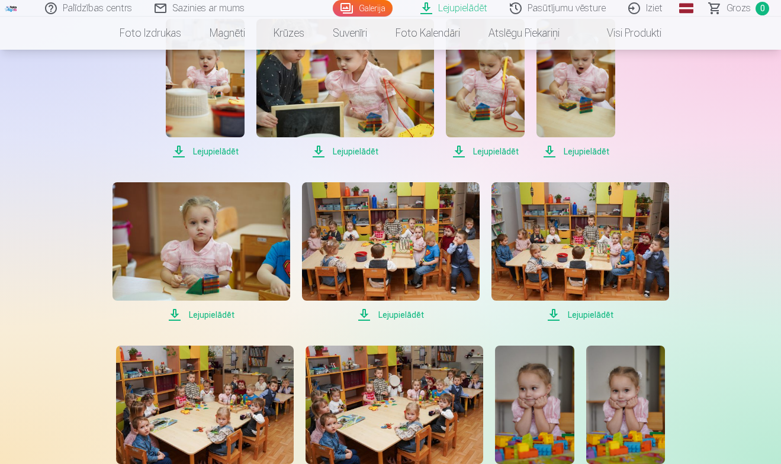
click at [207, 314] on span "Lejupielādēt" at bounding box center [201, 315] width 178 height 14
click at [406, 313] on span "Lejupielādēt" at bounding box center [391, 315] width 178 height 14
click at [590, 317] on span "Lejupielādēt" at bounding box center [580, 315] width 178 height 14
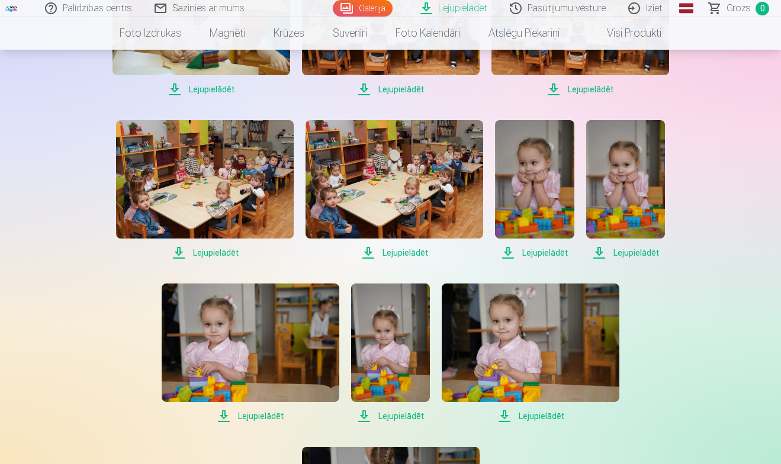
scroll to position [2141, 0]
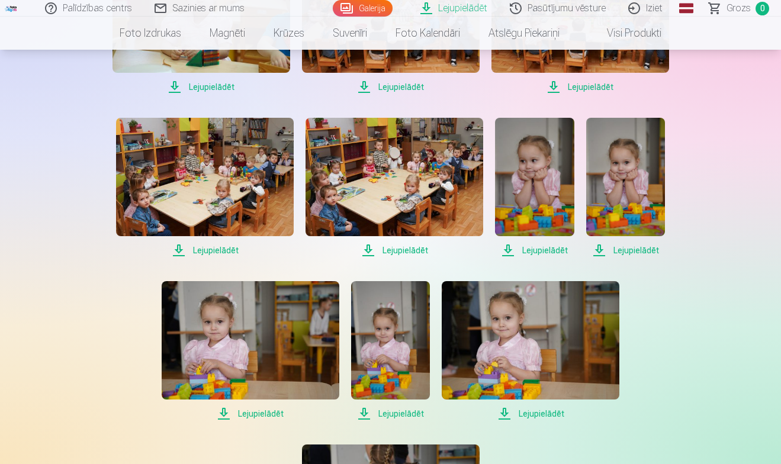
click at [214, 251] on span "Lejupielādēt" at bounding box center [205, 250] width 178 height 14
click at [409, 250] on span "Lejupielādēt" at bounding box center [395, 250] width 178 height 14
click at [552, 248] on span "Lejupielādēt" at bounding box center [534, 250] width 79 height 14
click at [628, 249] on span "Lejupielādēt" at bounding box center [625, 250] width 79 height 14
click at [253, 414] on span "Lejupielādēt" at bounding box center [251, 414] width 178 height 14
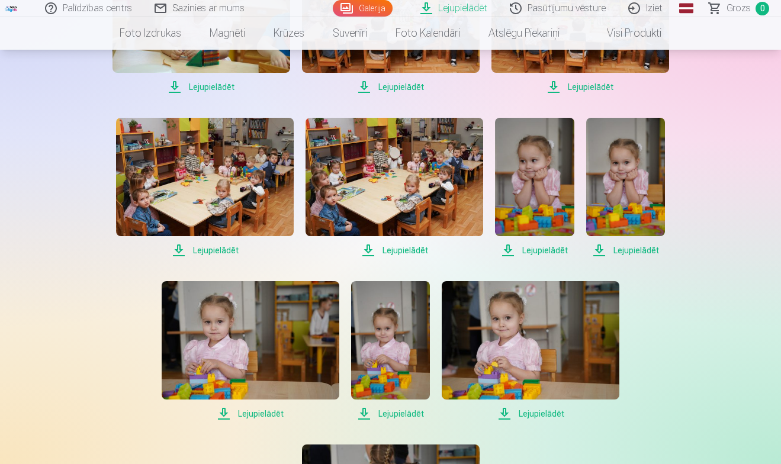
click at [398, 416] on span "Lejupielādēt" at bounding box center [390, 414] width 79 height 14
click at [535, 415] on span "Lejupielādēt" at bounding box center [531, 414] width 178 height 14
click at [242, 414] on span "Lejupielādēt" at bounding box center [251, 414] width 178 height 14
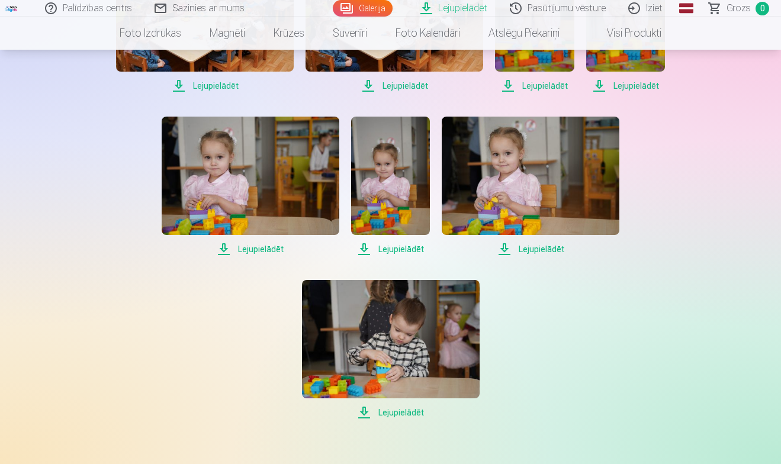
scroll to position [2346, 0]
